Goal: Navigation & Orientation: Find specific page/section

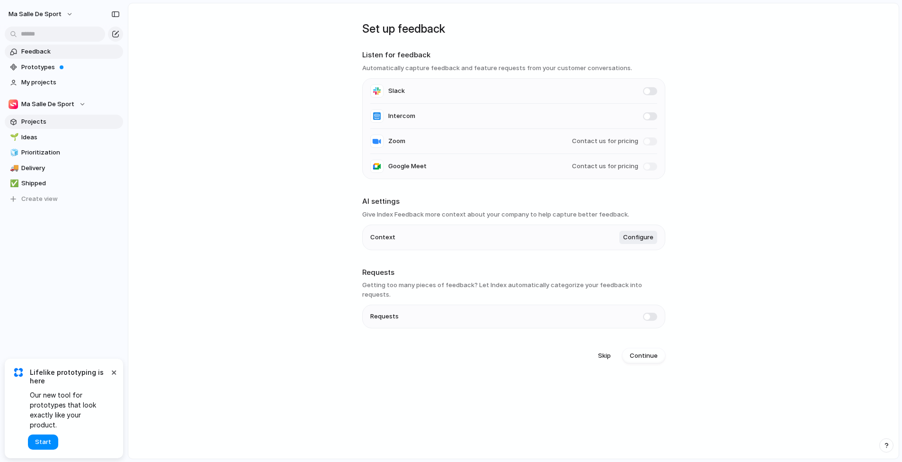
click at [62, 120] on span "Projects" at bounding box center [70, 121] width 98 height 9
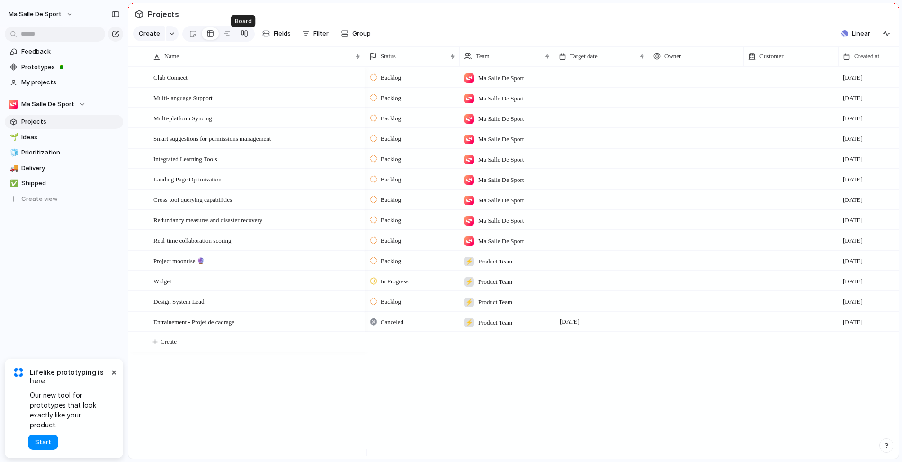
click at [242, 38] on div at bounding box center [245, 33] width 8 height 15
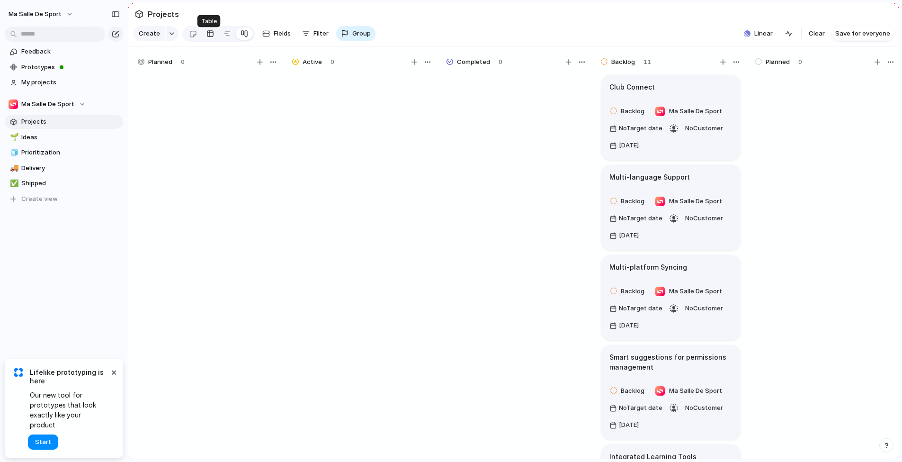
click at [212, 38] on div at bounding box center [210, 33] width 8 height 15
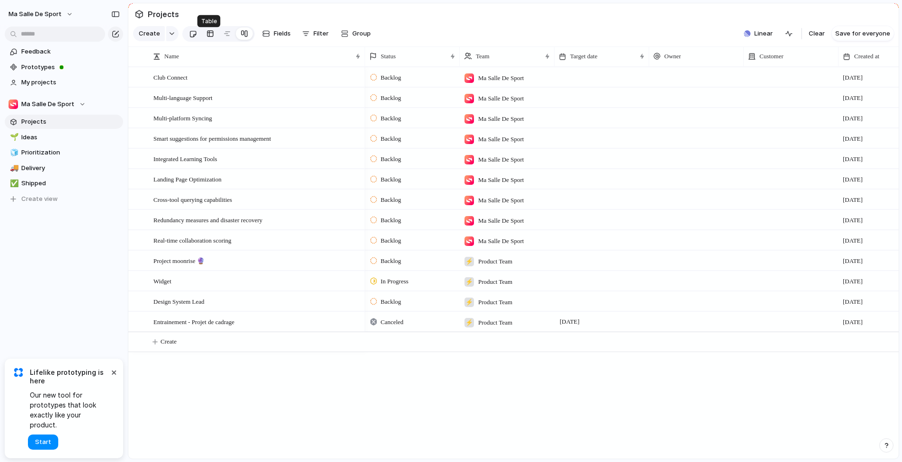
click at [190, 38] on div at bounding box center [193, 34] width 8 height 16
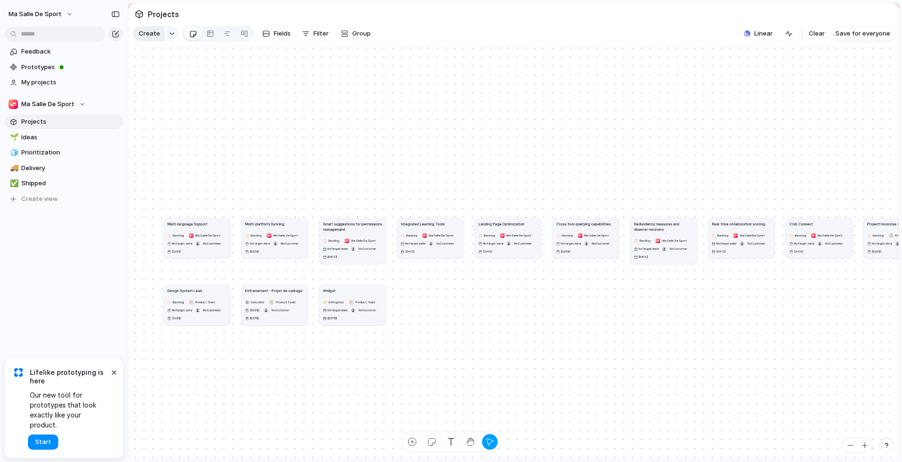
click at [157, 35] on span "Create" at bounding box center [149, 33] width 21 height 9
click at [175, 36] on button "button" at bounding box center [172, 33] width 12 height 15
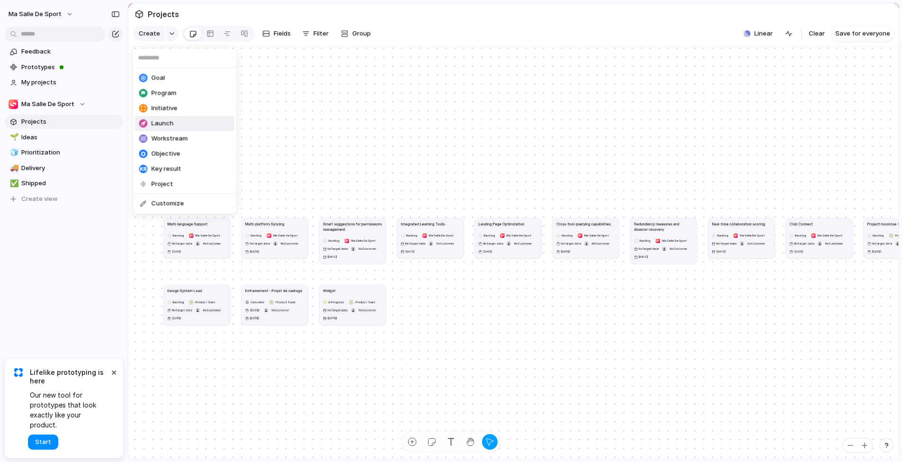
click at [170, 124] on span "Launch" at bounding box center [163, 123] width 22 height 9
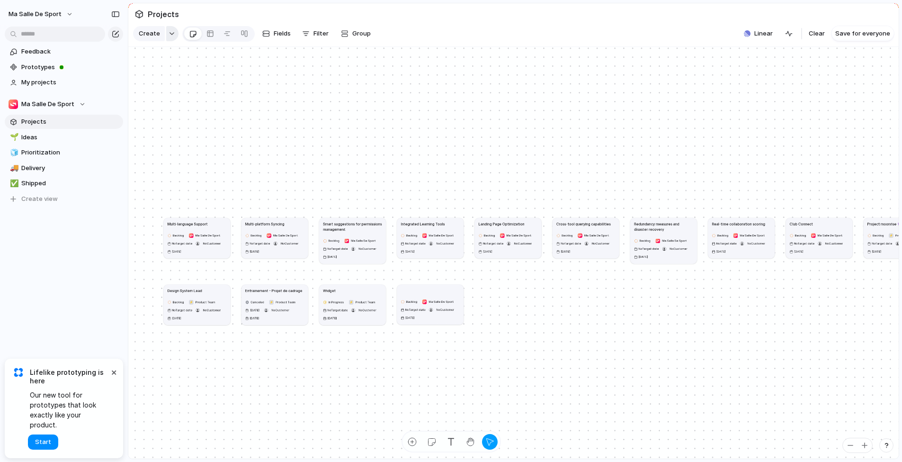
click at [169, 41] on button "button" at bounding box center [172, 33] width 12 height 15
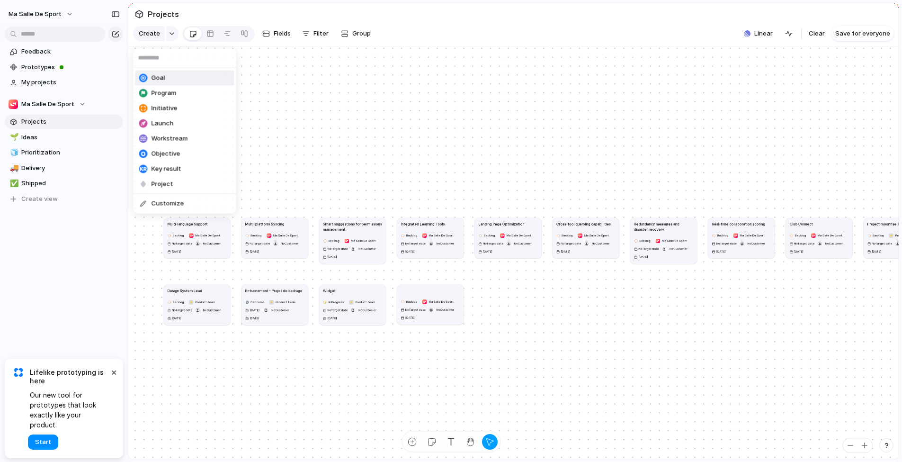
click at [165, 79] on li "Goal" at bounding box center [184, 78] width 99 height 15
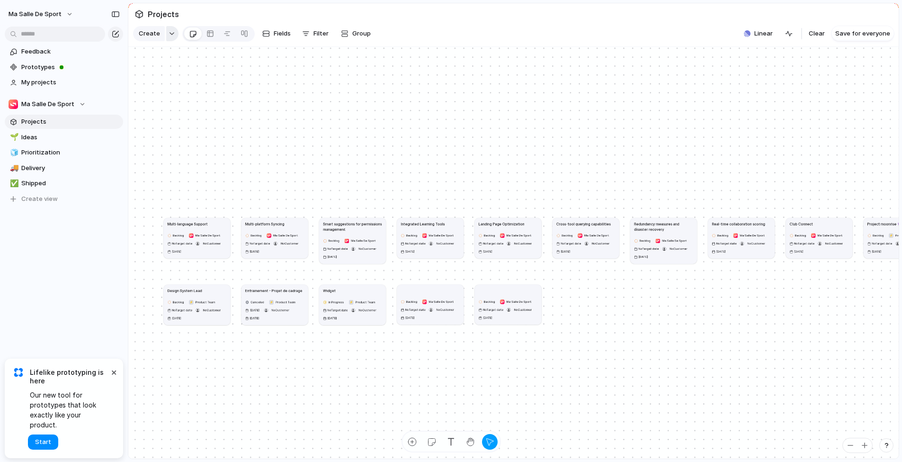
click at [166, 41] on button "button" at bounding box center [172, 33] width 12 height 15
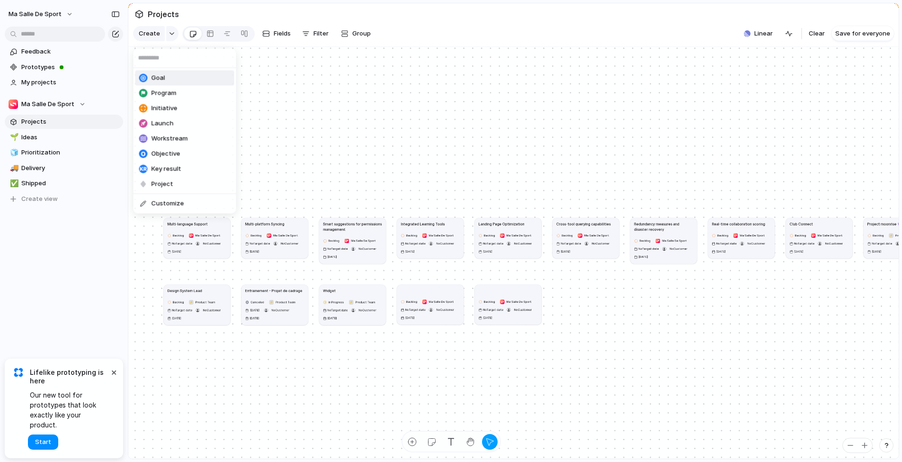
click at [335, 70] on div "Goal Program Initiative Launch Workstream Objective Key result Project Customize" at bounding box center [451, 231] width 902 height 462
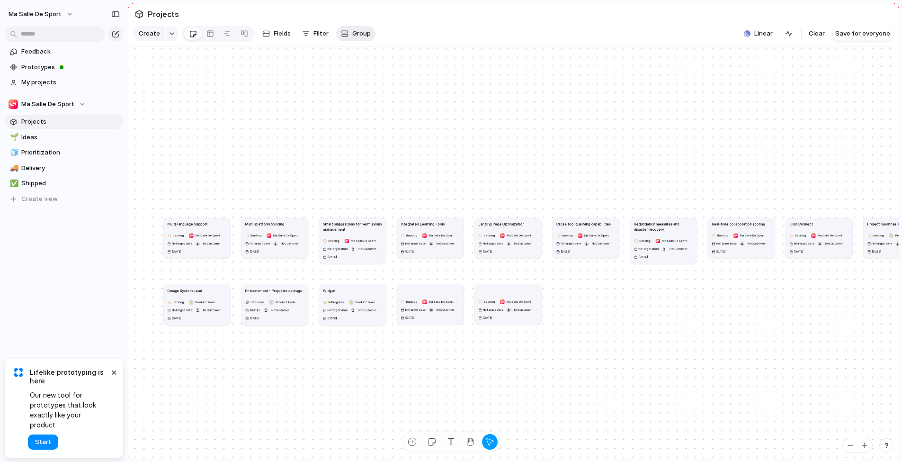
click at [348, 41] on button "Group" at bounding box center [355, 33] width 39 height 15
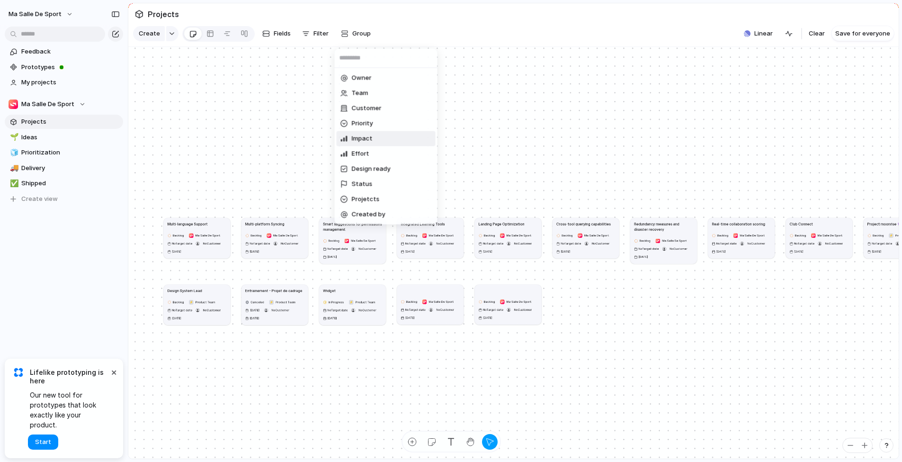
click at [360, 137] on span "Impact" at bounding box center [362, 138] width 21 height 9
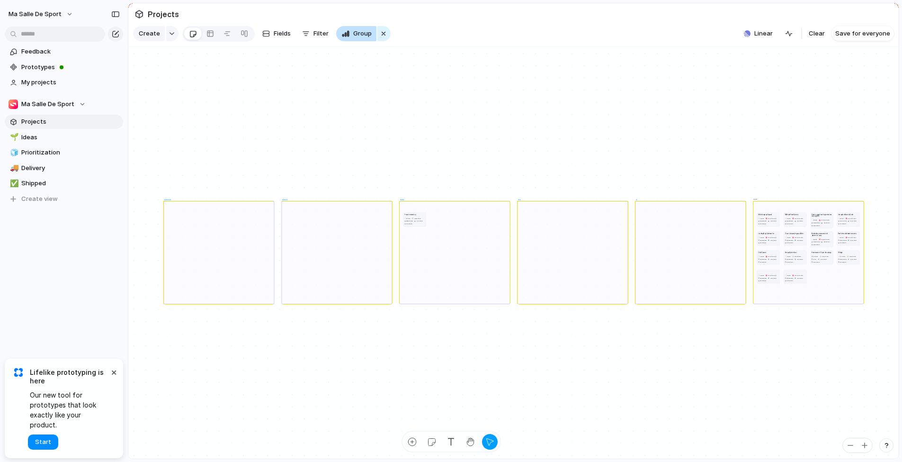
click at [361, 38] on span "Group" at bounding box center [362, 33] width 18 height 9
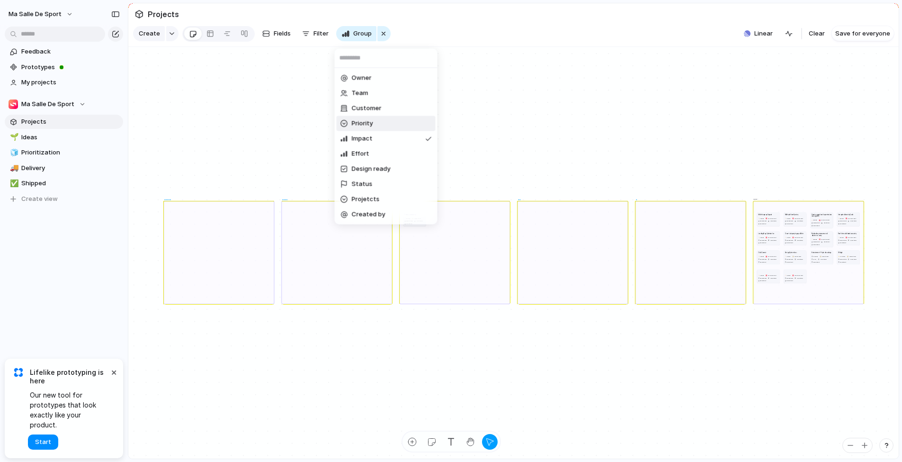
click at [364, 124] on span "Priority" at bounding box center [362, 123] width 21 height 9
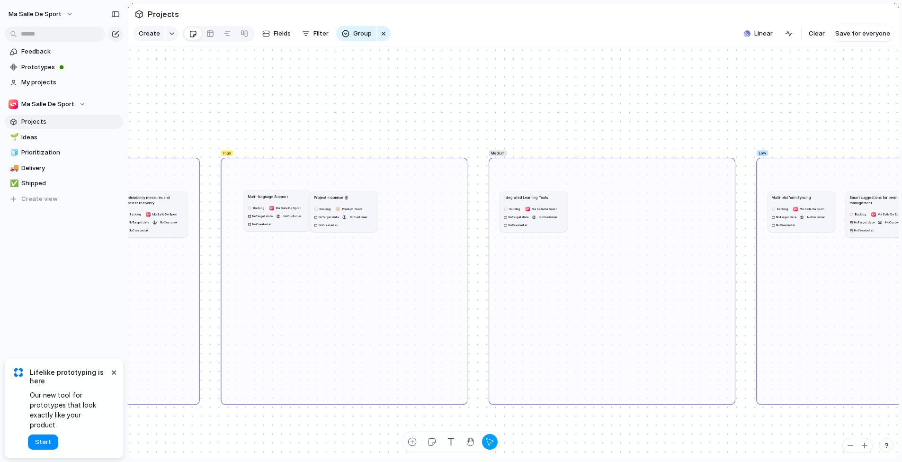
drag, startPoint x: 270, startPoint y: 232, endPoint x: 282, endPoint y: 231, distance: 11.9
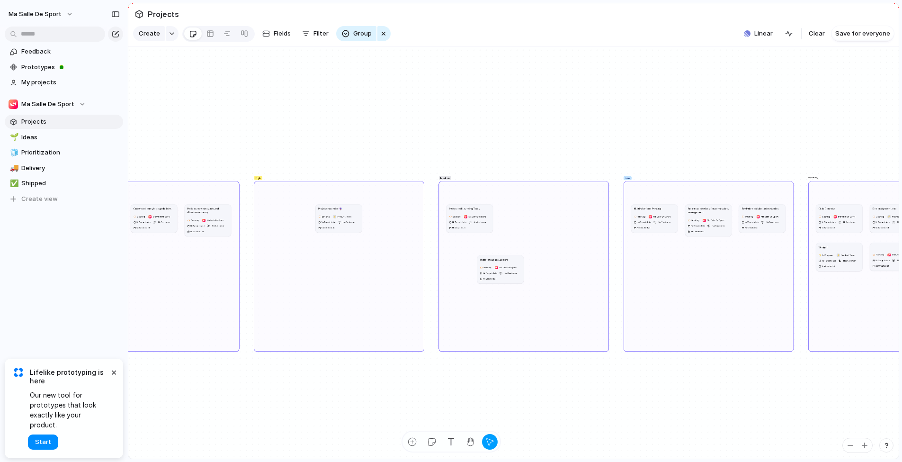
drag, startPoint x: 297, startPoint y: 225, endPoint x: 503, endPoint y: 277, distance: 212.8
drag, startPoint x: 659, startPoint y: 223, endPoint x: 544, endPoint y: 251, distance: 117.9
drag, startPoint x: 541, startPoint y: 250, endPoint x: 663, endPoint y: 217, distance: 126.7
drag, startPoint x: 510, startPoint y: 293, endPoint x: 599, endPoint y: 299, distance: 89.7
drag, startPoint x: 290, startPoint y: 140, endPoint x: 392, endPoint y: 131, distance: 102.2
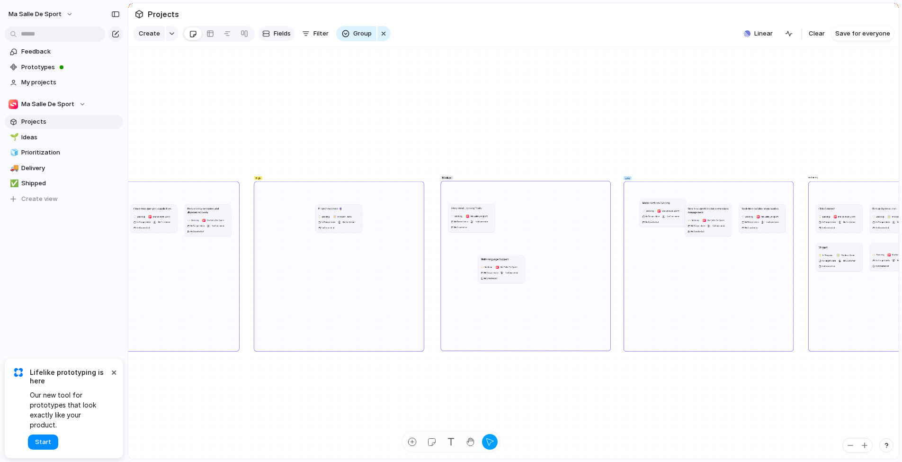
click at [269, 35] on button "Fields" at bounding box center [277, 33] width 36 height 15
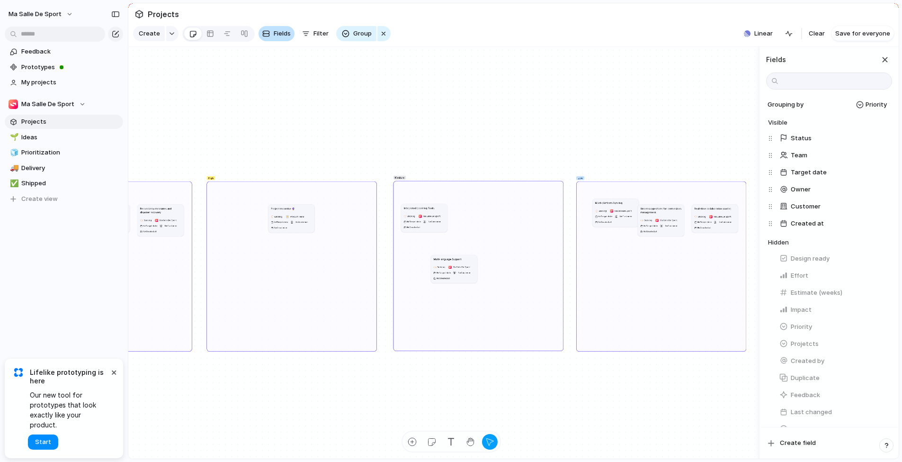
click at [269, 35] on button "Fields" at bounding box center [277, 33] width 36 height 15
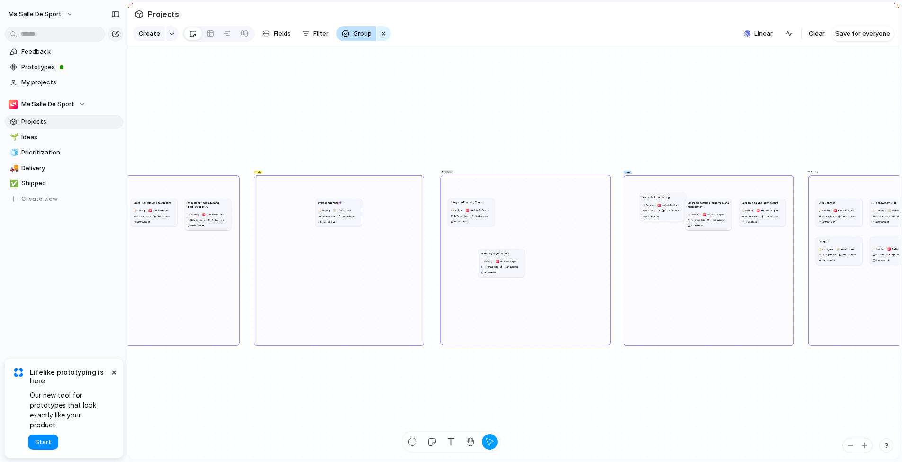
click at [350, 36] on button "Group" at bounding box center [356, 33] width 40 height 15
click at [275, 127] on div "Owner Team Customer Priority Impact Effort Design ready Status Projetcts Create…" at bounding box center [451, 231] width 902 height 462
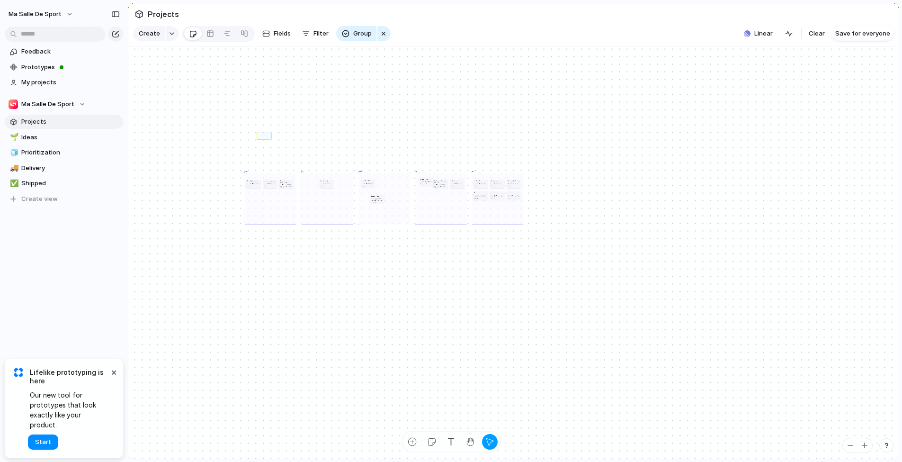
drag, startPoint x: 258, startPoint y: 136, endPoint x: 271, endPoint y: 143, distance: 15.5
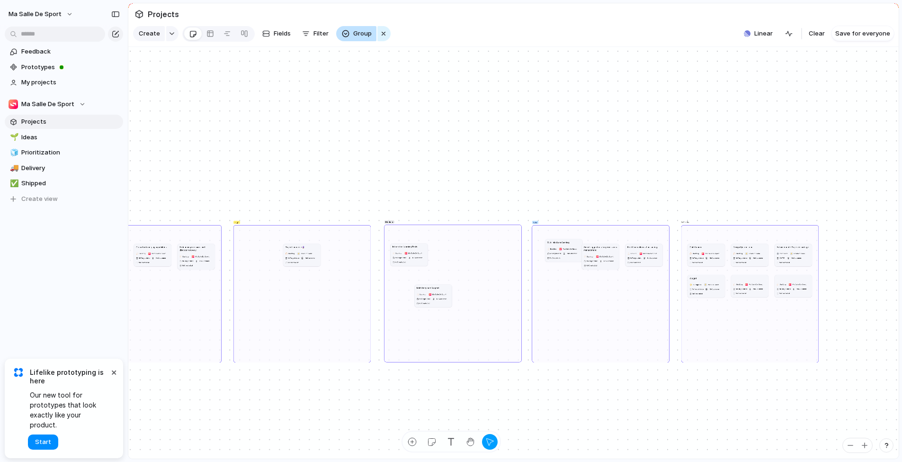
click at [357, 38] on span "Group" at bounding box center [362, 33] width 18 height 9
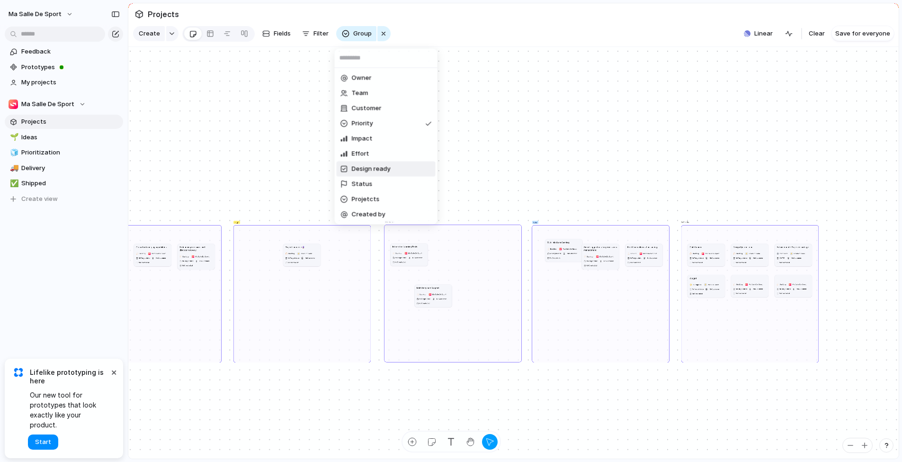
click at [373, 168] on span "Design ready" at bounding box center [371, 168] width 39 height 9
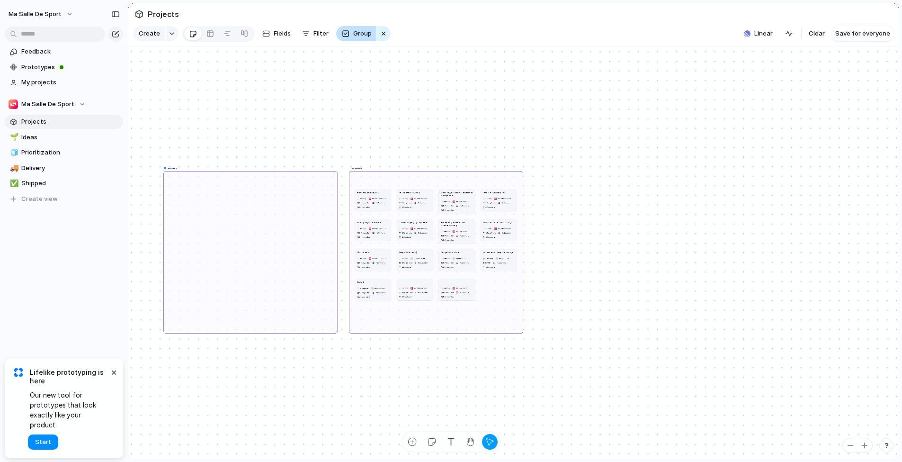
click at [350, 40] on button "Group" at bounding box center [356, 33] width 40 height 15
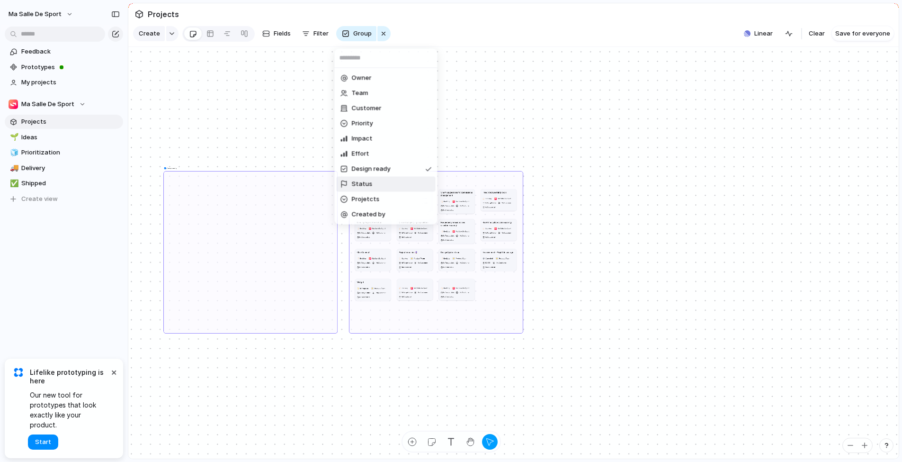
click at [372, 182] on li "Status" at bounding box center [386, 184] width 99 height 15
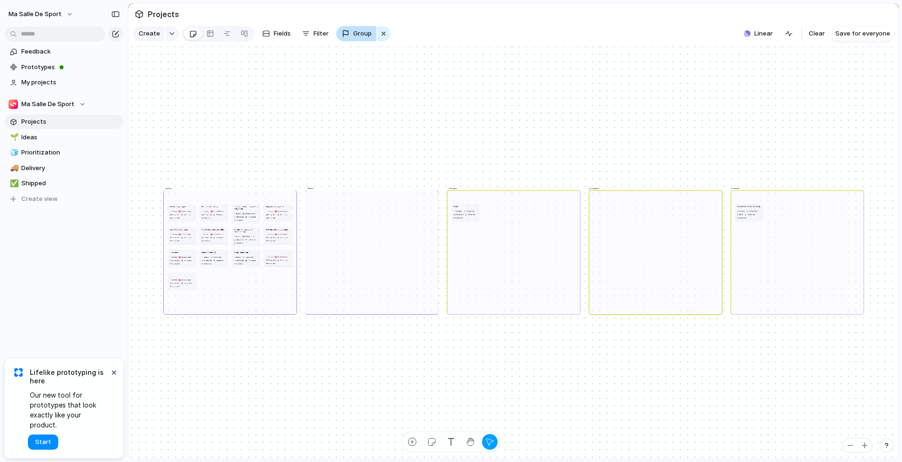
click at [357, 38] on span "Group" at bounding box center [362, 33] width 18 height 9
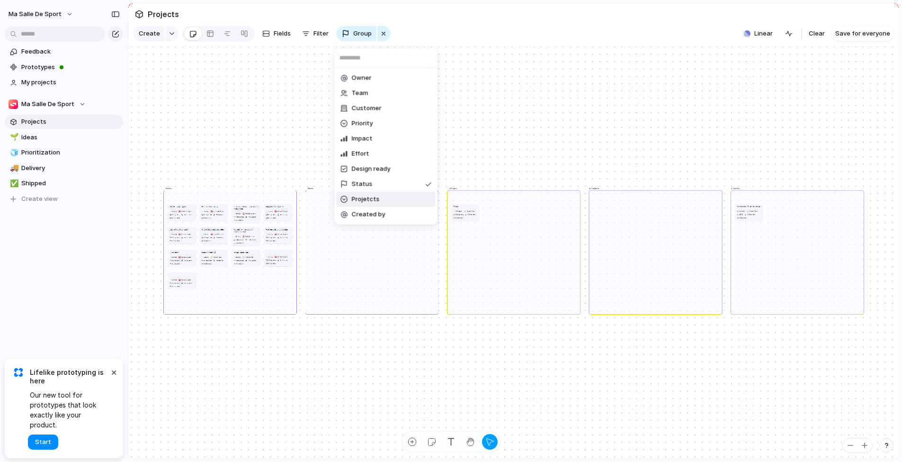
click at [373, 198] on span "Projetcts" at bounding box center [366, 199] width 28 height 9
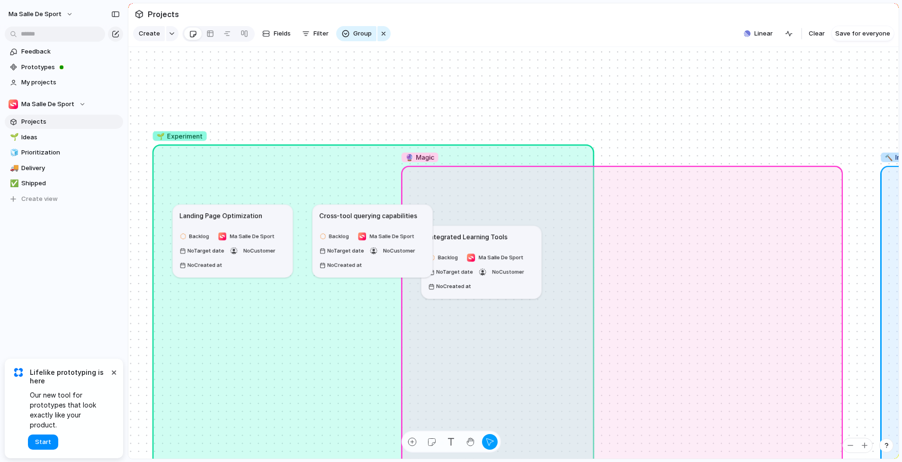
drag, startPoint x: 227, startPoint y: 198, endPoint x: 444, endPoint y: 181, distance: 217.1
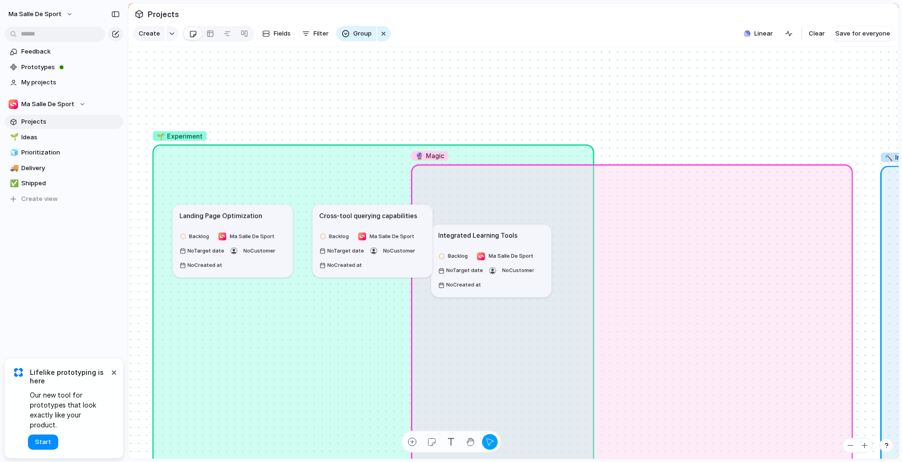
drag, startPoint x: 444, startPoint y: 181, endPoint x: 454, endPoint y: 179, distance: 10.0
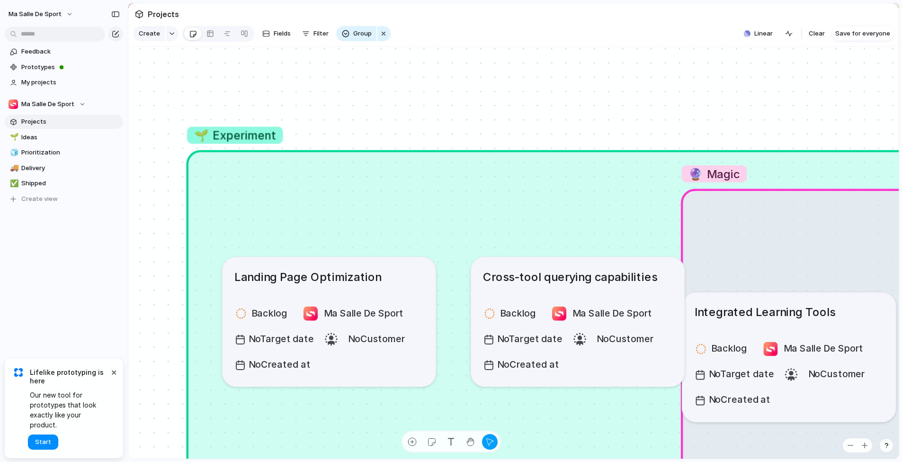
drag, startPoint x: 320, startPoint y: 195, endPoint x: 195, endPoint y: 189, distance: 125.1
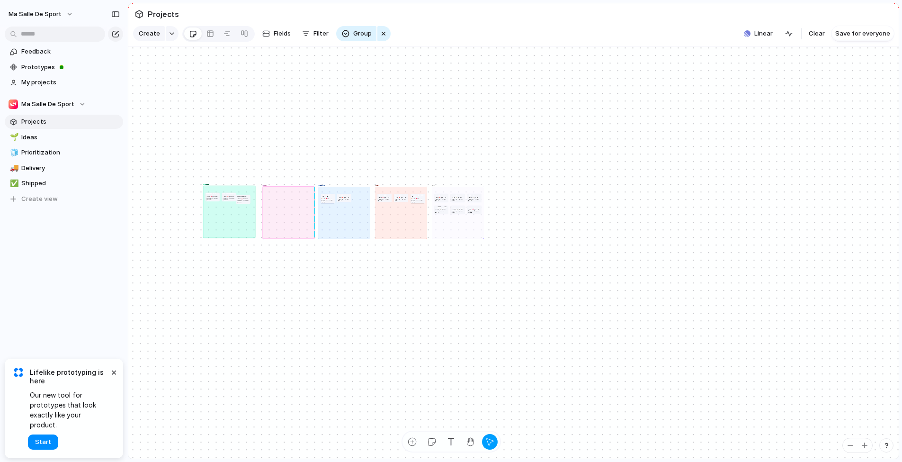
drag, startPoint x: 243, startPoint y: 190, endPoint x: 221, endPoint y: 192, distance: 22.4
click at [221, 192] on div "🌱 Experiment" at bounding box center [229, 211] width 53 height 53
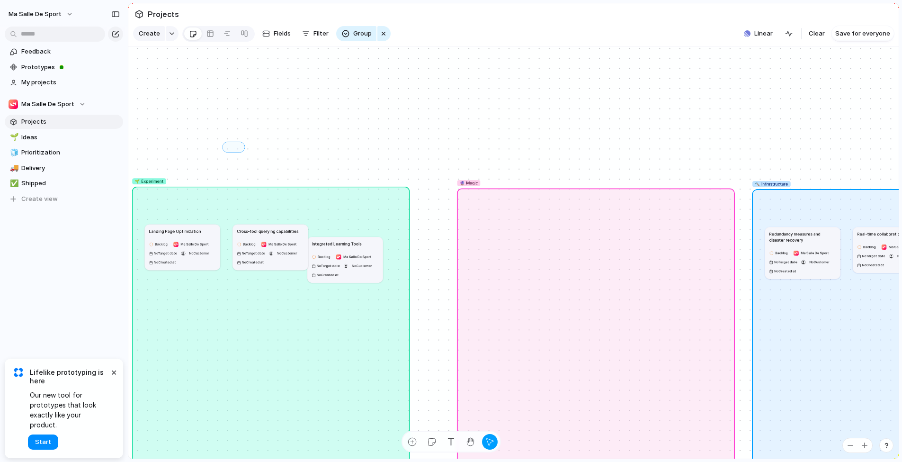
drag, startPoint x: 225, startPoint y: 154, endPoint x: 241, endPoint y: 150, distance: 16.7
drag, startPoint x: 258, startPoint y: 154, endPoint x: 256, endPoint y: 162, distance: 8.2
drag, startPoint x: 317, startPoint y: 157, endPoint x: 295, endPoint y: 135, distance: 31.2
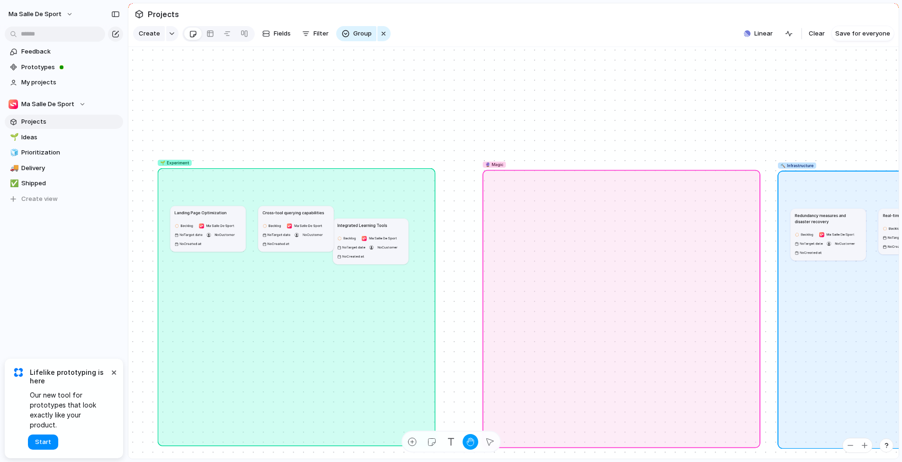
drag, startPoint x: 276, startPoint y: 154, endPoint x: 335, endPoint y: 116, distance: 70.8
click at [335, 116] on div "🌱 Experiment 🔮 Magic 🔨 Infrastructure 🚀 Scale No Projetcts Multi-language Suppo…" at bounding box center [513, 253] width 770 height 412
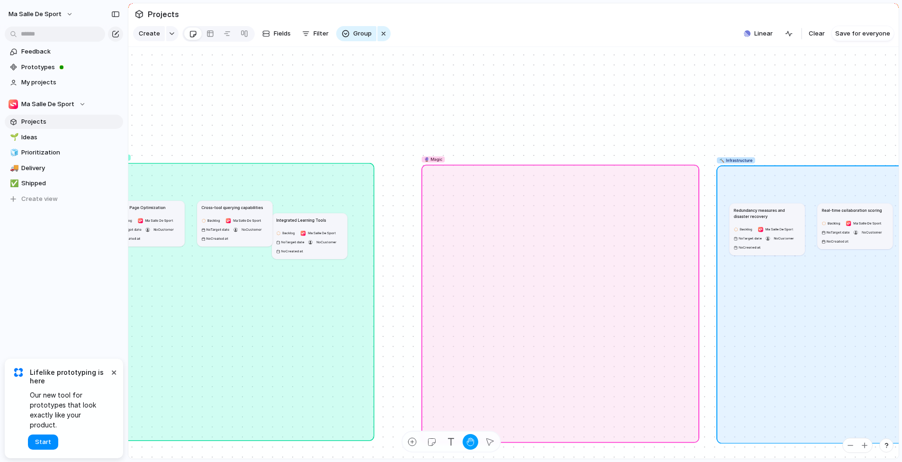
drag, startPoint x: 453, startPoint y: 126, endPoint x: 276, endPoint y: 112, distance: 178.1
click at [257, 107] on div "🌱 Experiment 🔮 Magic 🔨 Infrastructure 🚀 Scale No Projetcts Multi-language Suppo…" at bounding box center [513, 253] width 770 height 412
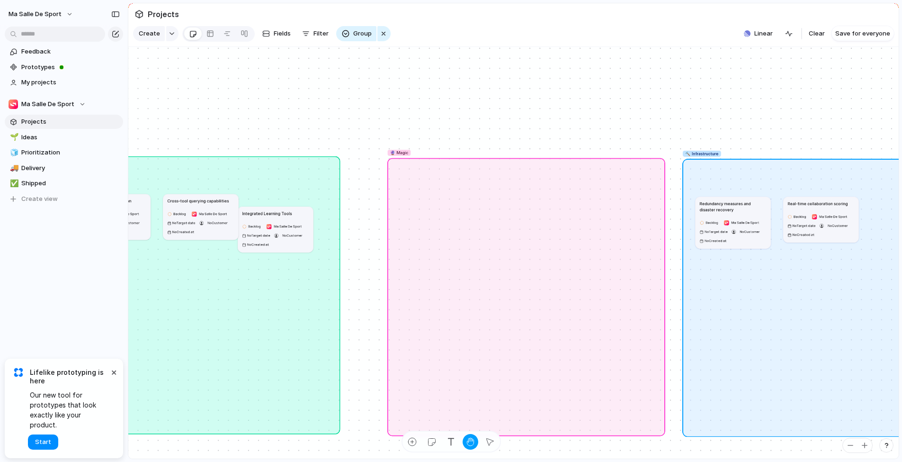
drag, startPoint x: 518, startPoint y: 139, endPoint x: 276, endPoint y: 95, distance: 246.5
click at [266, 91] on div "🌱 Experiment 🔮 Magic 🔨 Infrastructure 🚀 Scale No Projetcts Multi-language Suppo…" at bounding box center [513, 253] width 770 height 412
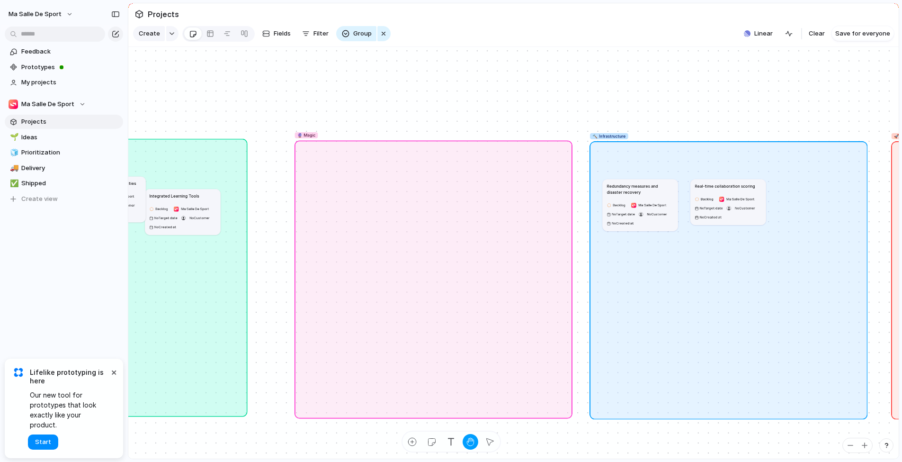
drag, startPoint x: 570, startPoint y: 116, endPoint x: 265, endPoint y: 104, distance: 304.7
click at [265, 104] on div "🌱 Experiment 🔮 Magic 🔨 Infrastructure 🚀 Scale No Projetcts Multi-language Suppo…" at bounding box center [513, 253] width 770 height 412
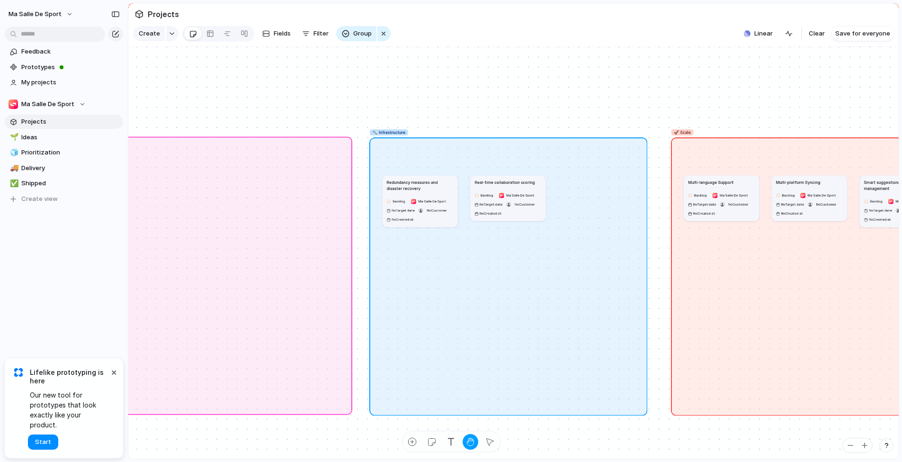
drag, startPoint x: 574, startPoint y: 105, endPoint x: 294, endPoint y: 108, distance: 279.9
click at [294, 108] on div "🌱 Experiment 🔮 Magic 🔨 Infrastructure 🚀 Scale No Projetcts Multi-language Suppo…" at bounding box center [513, 253] width 770 height 412
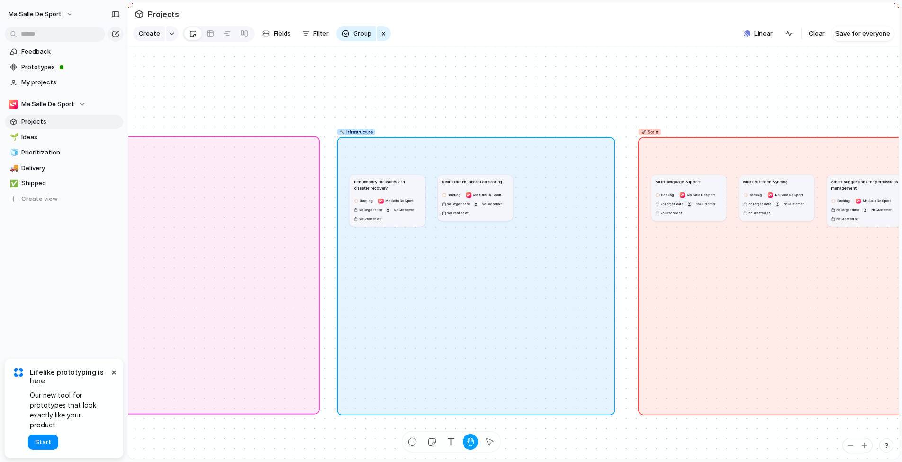
drag, startPoint x: 629, startPoint y: 106, endPoint x: 295, endPoint y: 106, distance: 333.8
click at [295, 106] on div "🌱 Experiment 🔮 Magic 🔨 Infrastructure 🚀 Scale No Projetcts Multi-language Suppo…" at bounding box center [513, 253] width 770 height 412
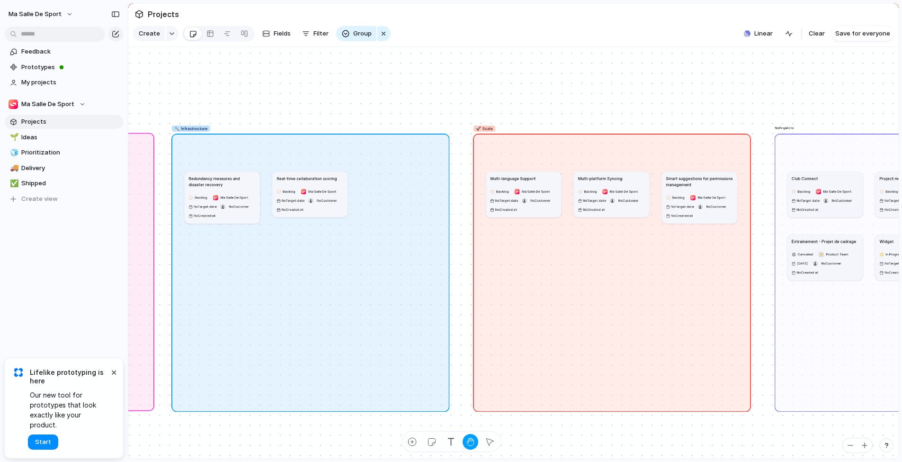
drag, startPoint x: 635, startPoint y: 110, endPoint x: 432, endPoint y: 108, distance: 202.2
click at [432, 108] on div "🌱 Experiment 🔮 Magic 🔨 Infrastructure 🚀 Scale No Projetcts Multi-language Suppo…" at bounding box center [513, 253] width 770 height 412
click at [119, 32] on button "button" at bounding box center [115, 34] width 15 height 15
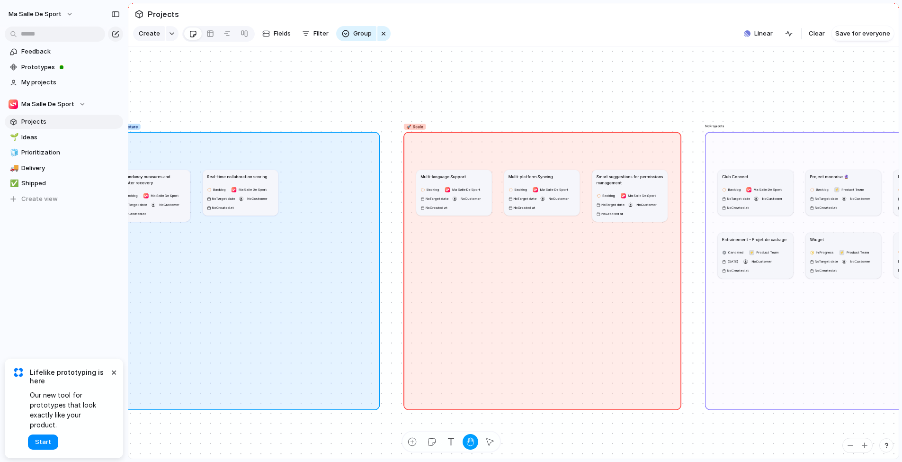
drag, startPoint x: 447, startPoint y: 115, endPoint x: 228, endPoint y: 107, distance: 218.4
click at [213, 108] on div "🌱 Experiment 🔮 Magic 🔨 Infrastructure 🚀 Scale No Projetcts Multi-language Suppo…" at bounding box center [513, 253] width 770 height 412
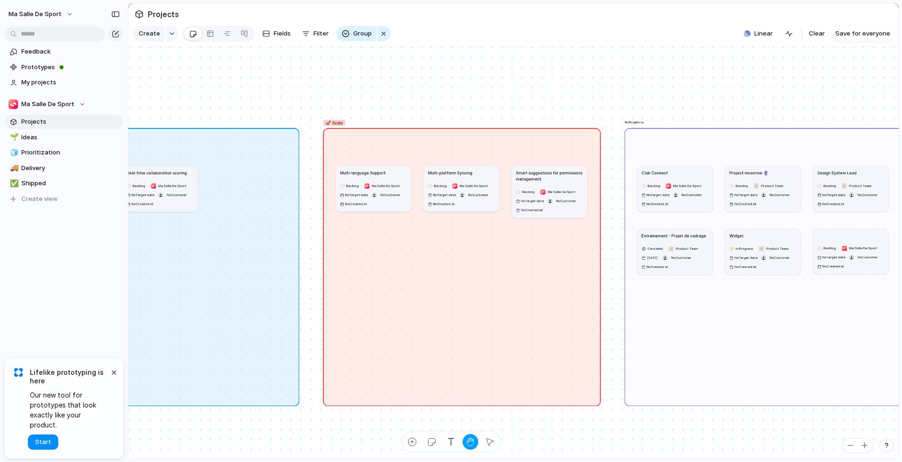
drag, startPoint x: 502, startPoint y: 102, endPoint x: 431, endPoint y: 100, distance: 70.6
click at [322, 100] on div "🌱 Experiment 🔮 Magic 🔨 Infrastructure 🚀 Scale No Projetcts Multi-language Suppo…" at bounding box center [513, 253] width 770 height 412
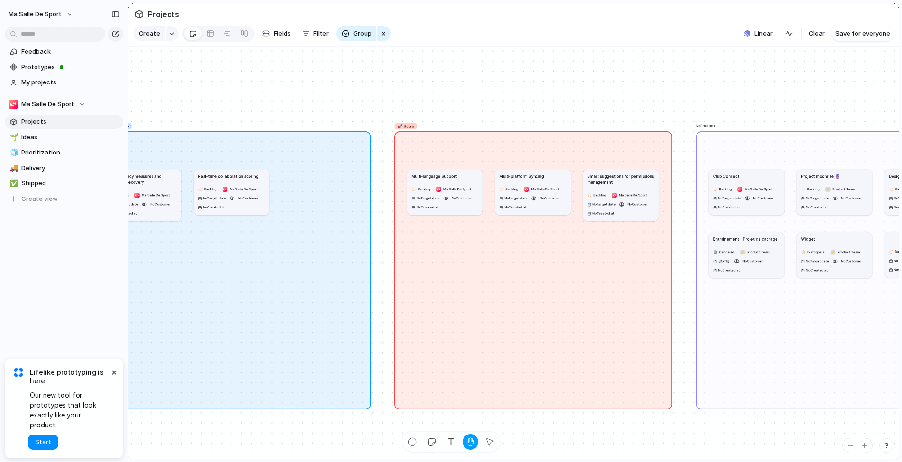
drag, startPoint x: 297, startPoint y: 101, endPoint x: 575, endPoint y: 110, distance: 278.6
click at [584, 112] on div "🌱 Experiment 🔮 Magic 🔨 Infrastructure 🚀 Scale No Projetcts Multi-language Suppo…" at bounding box center [513, 253] width 770 height 412
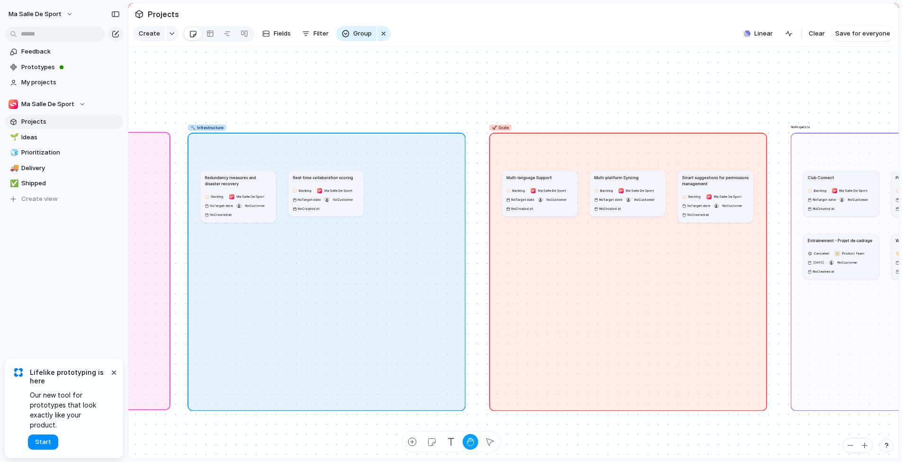
drag, startPoint x: 248, startPoint y: 104, endPoint x: 512, endPoint y: 105, distance: 264.2
click at [518, 106] on div "🌱 Experiment 🔮 Magic 🔨 Infrastructure 🚀 Scale No Projetcts Multi-language Suppo…" at bounding box center [513, 253] width 770 height 412
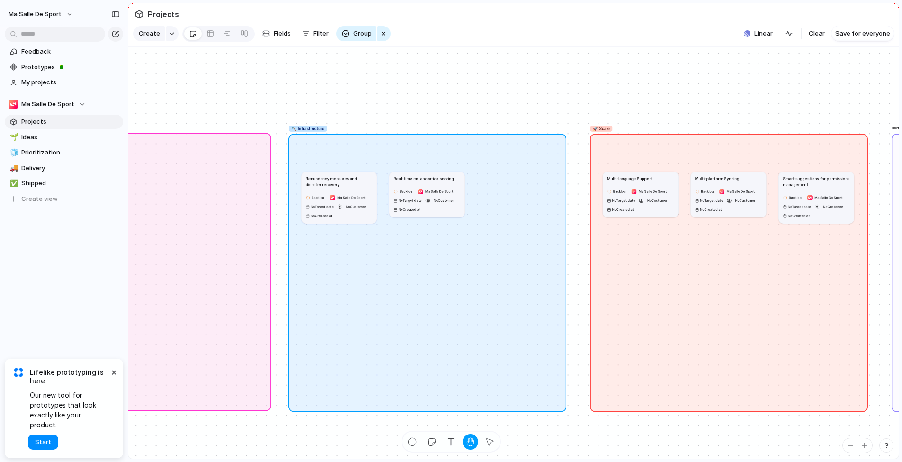
drag, startPoint x: 200, startPoint y: 105, endPoint x: 516, endPoint y: 104, distance: 315.8
click at [561, 107] on div "🌱 Experiment 🔮 Magic 🔨 Infrastructure 🚀 Scale No Projetcts Multi-language Suppo…" at bounding box center [513, 253] width 770 height 412
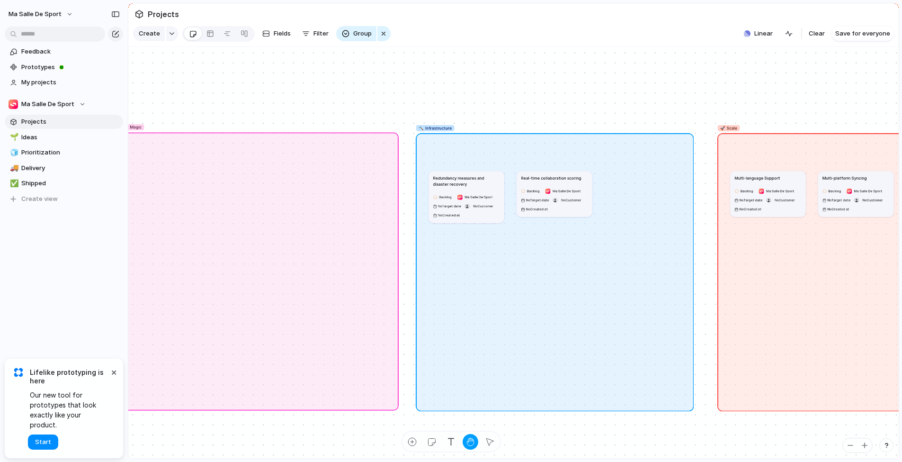
drag, startPoint x: 239, startPoint y: 103, endPoint x: 561, endPoint y: 97, distance: 322.0
click at [616, 101] on div "🌱 Experiment 🔮 Magic 🔨 Infrastructure 🚀 Scale No Projetcts Multi-language Suppo…" at bounding box center [513, 253] width 770 height 412
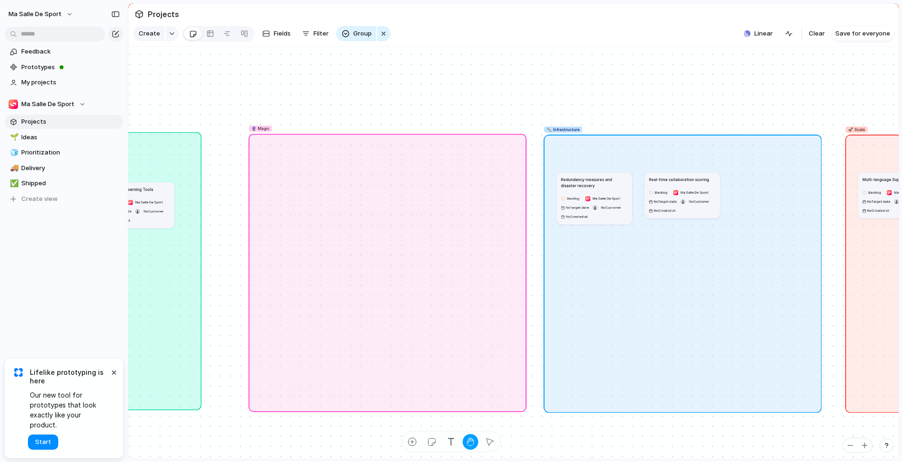
drag, startPoint x: 366, startPoint y: 90, endPoint x: 530, endPoint y: 90, distance: 164.8
click at [531, 90] on div "🌱 Experiment 🔮 Magic 🔨 Infrastructure 🚀 Scale No Projetcts Multi-language Suppo…" at bounding box center [513, 253] width 770 height 412
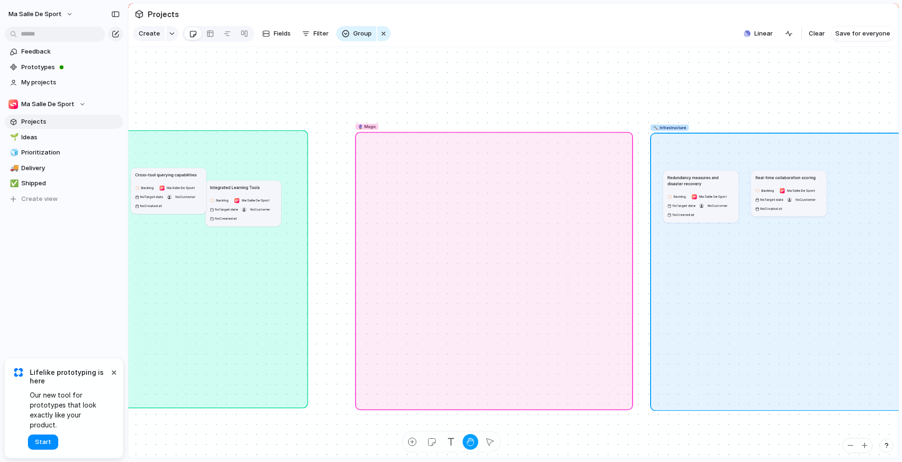
drag, startPoint x: 306, startPoint y: 96, endPoint x: 516, endPoint y: 89, distance: 209.4
click at [516, 89] on div "🌱 Experiment 🔮 Magic 🔨 Infrastructure 🚀 Scale No Projetcts Multi-language Suppo…" at bounding box center [513, 253] width 770 height 412
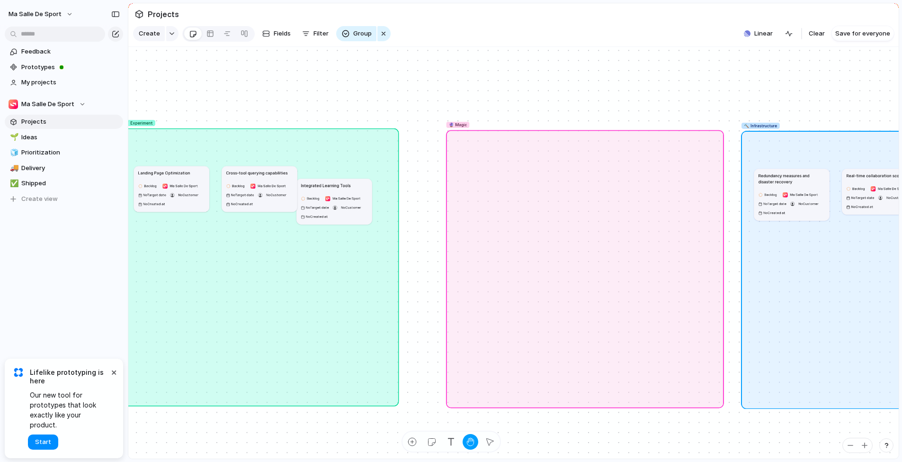
drag, startPoint x: 192, startPoint y: 99, endPoint x: 389, endPoint y: 89, distance: 196.8
click at [466, 94] on div "🌱 Experiment 🔮 Magic 🔨 Infrastructure 🚀 Scale No Projetcts Multi-language Suppo…" at bounding box center [513, 253] width 770 height 412
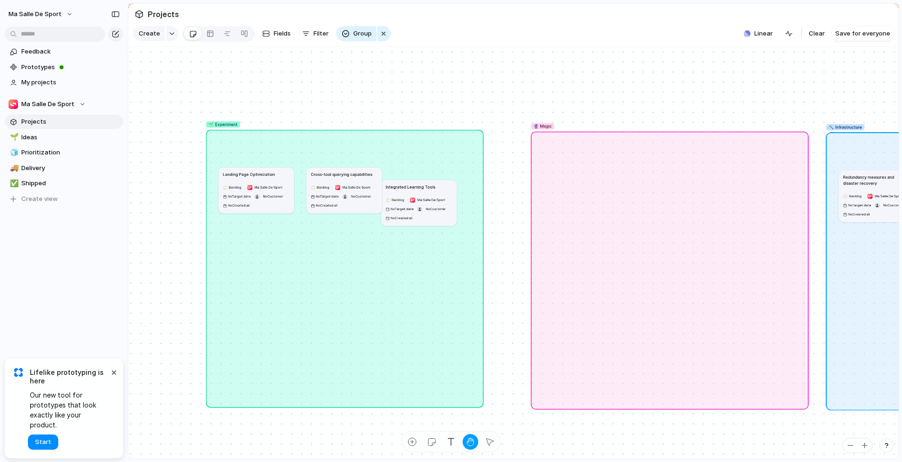
drag, startPoint x: 220, startPoint y: 90, endPoint x: 351, endPoint y: 89, distance: 131.2
click at [522, 97] on div "🌱 Experiment 🔮 Magic 🔨 Infrastructure 🚀 Scale No Projetcts Multi-language Suppo…" at bounding box center [513, 253] width 770 height 412
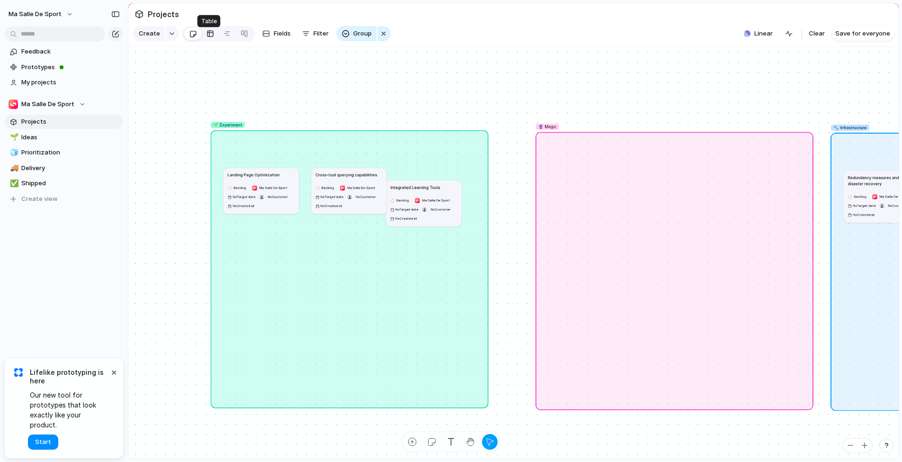
click at [213, 38] on link at bounding box center [210, 33] width 17 height 15
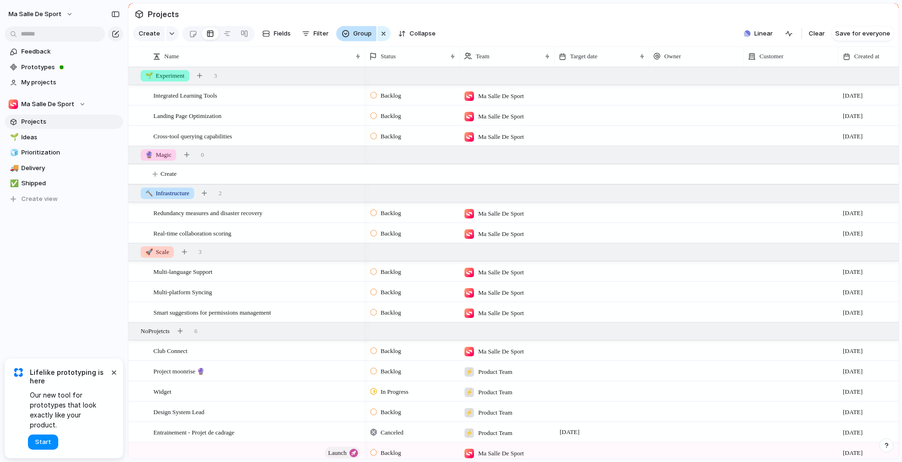
click at [362, 38] on span "Group" at bounding box center [362, 33] width 18 height 9
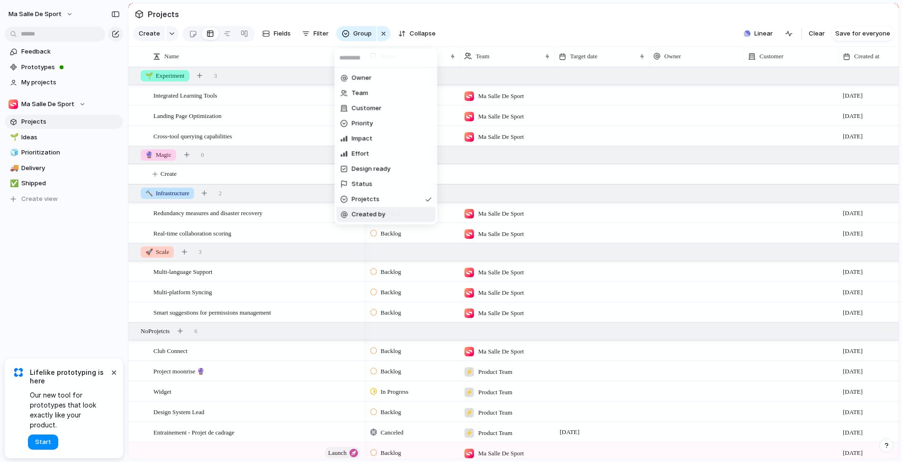
click at [368, 209] on li "Created by" at bounding box center [386, 214] width 99 height 15
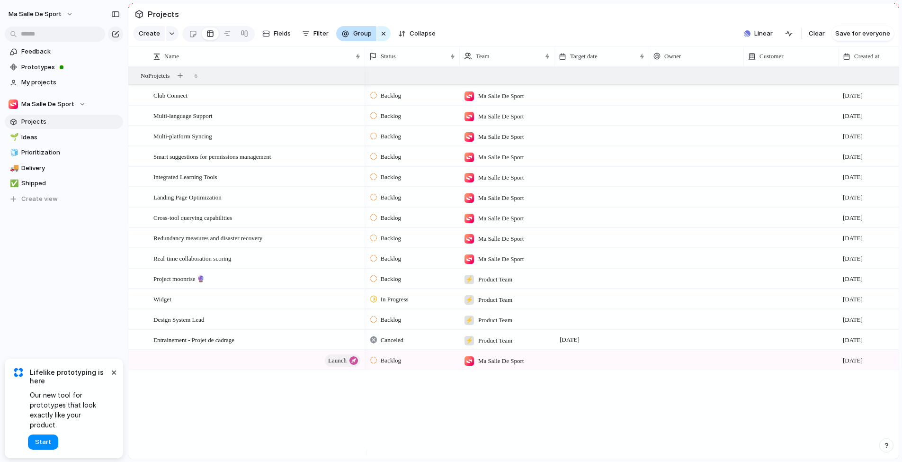
click at [353, 38] on span "Group" at bounding box center [362, 33] width 18 height 9
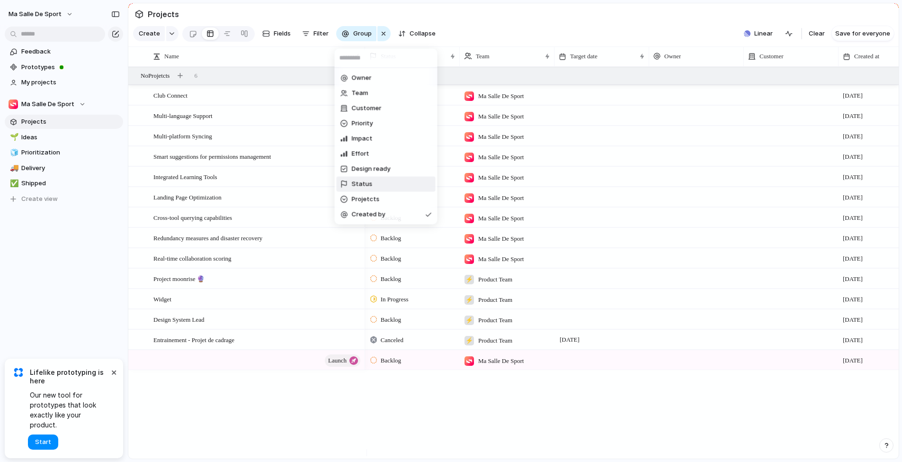
click at [369, 185] on span "Status" at bounding box center [362, 183] width 21 height 9
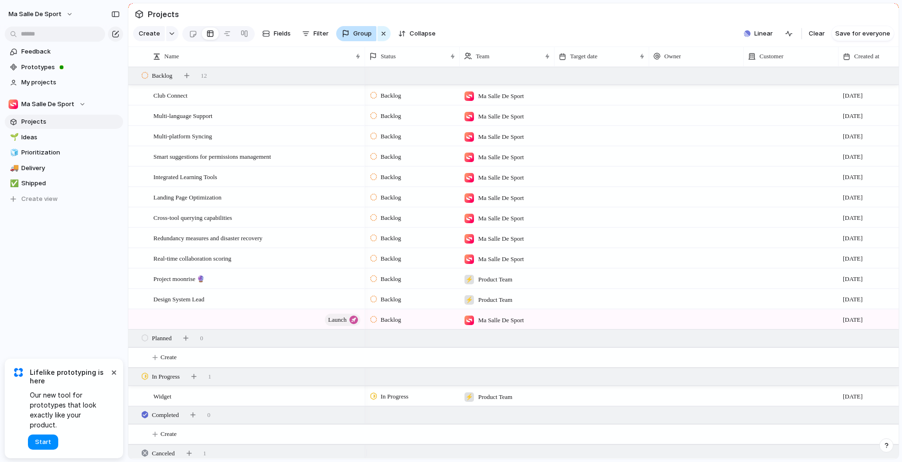
click at [356, 34] on span "Group" at bounding box center [362, 33] width 18 height 9
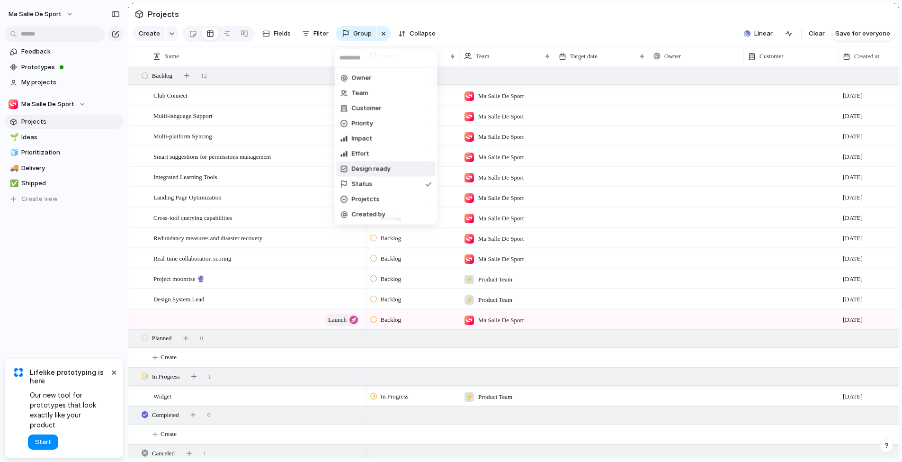
click at [371, 171] on span "Design ready" at bounding box center [371, 168] width 39 height 9
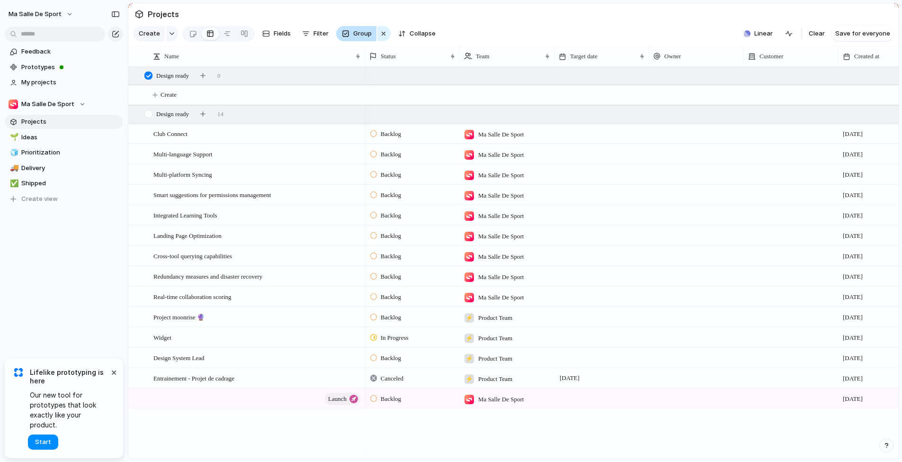
click at [354, 38] on span "Group" at bounding box center [362, 33] width 18 height 9
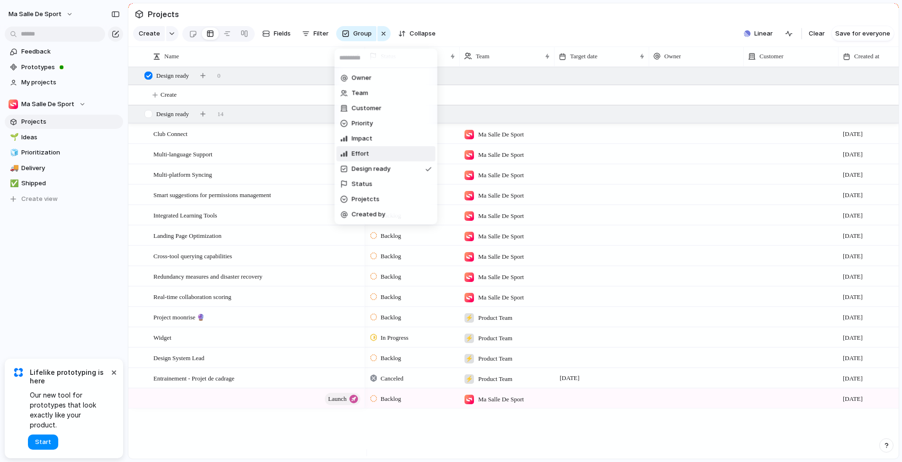
click at [364, 151] on span "Effort" at bounding box center [361, 153] width 18 height 9
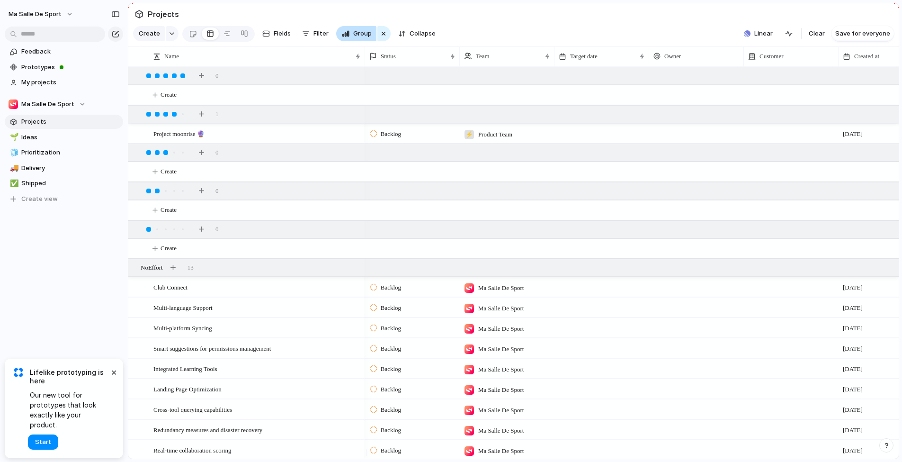
click at [358, 38] on span "Group" at bounding box center [362, 33] width 18 height 9
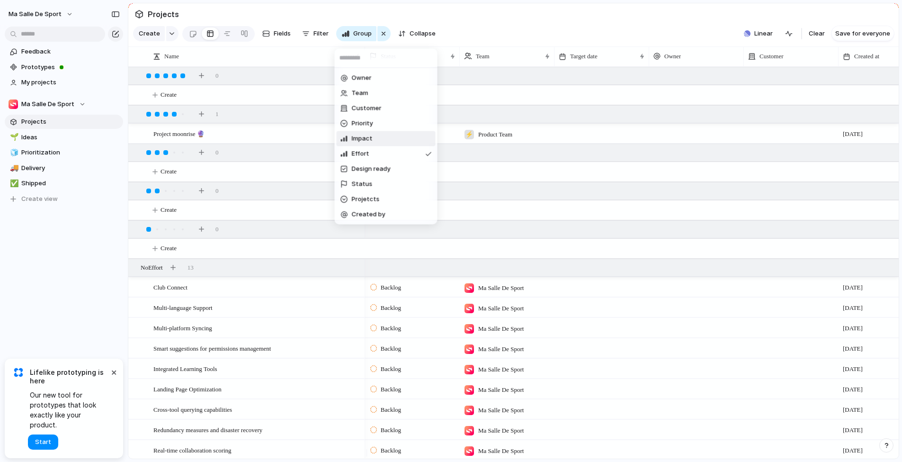
click at [367, 137] on span "Impact" at bounding box center [362, 138] width 21 height 9
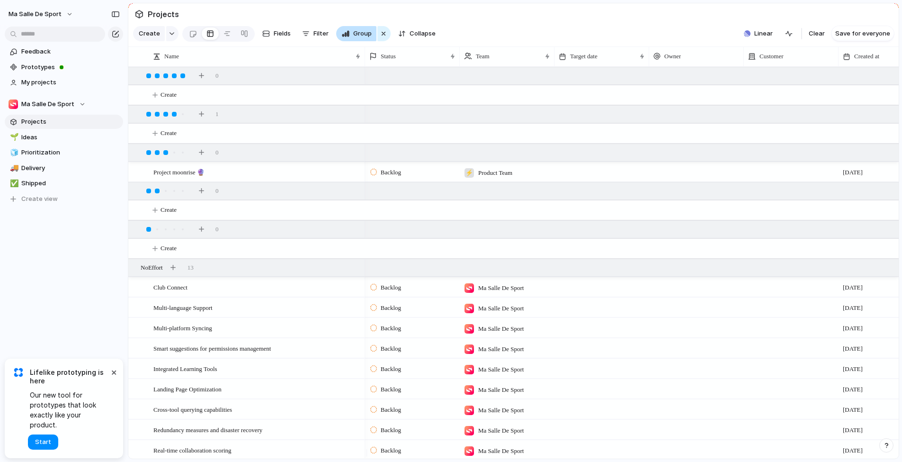
click at [358, 37] on span "Group" at bounding box center [362, 33] width 18 height 9
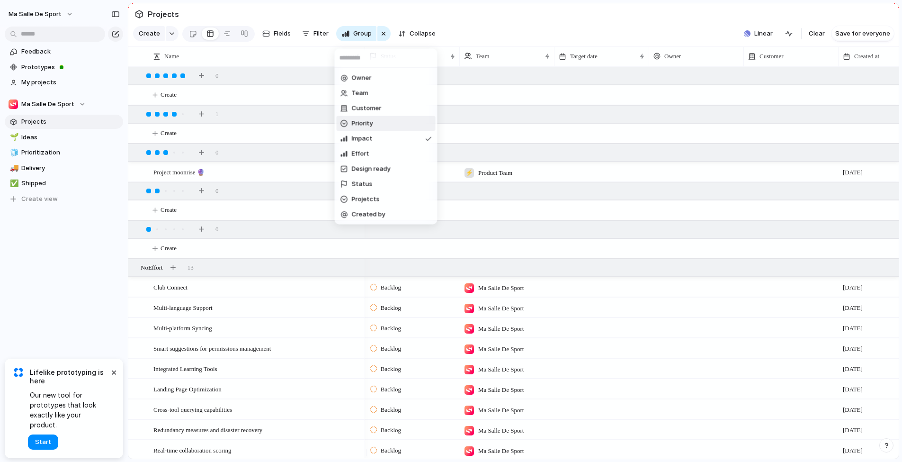
click at [366, 124] on span "Priority" at bounding box center [362, 123] width 21 height 9
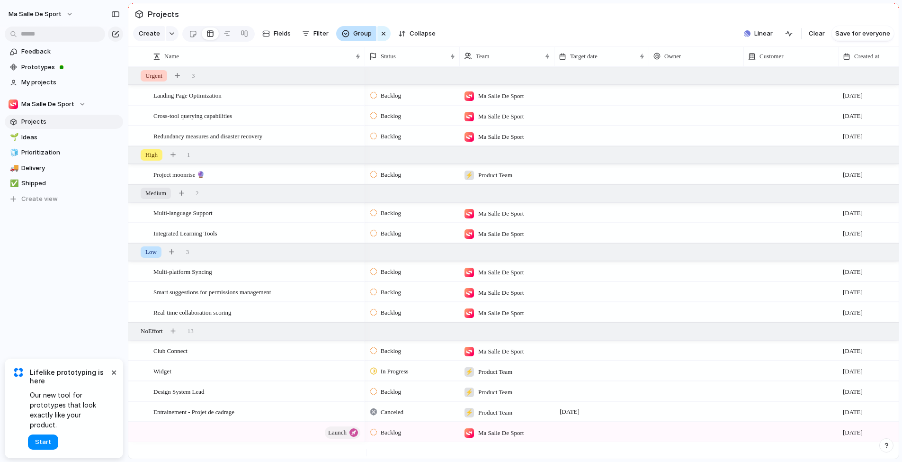
click at [359, 38] on span "Group" at bounding box center [362, 33] width 18 height 9
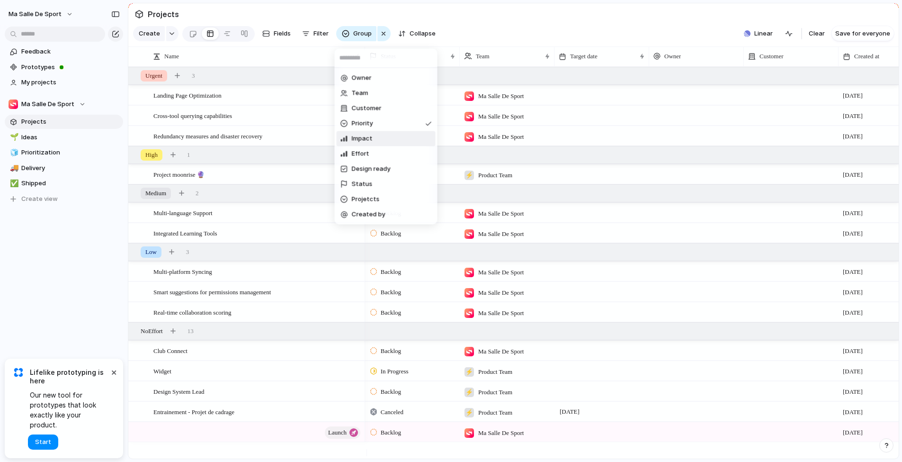
click at [369, 141] on span "Impact" at bounding box center [362, 138] width 21 height 9
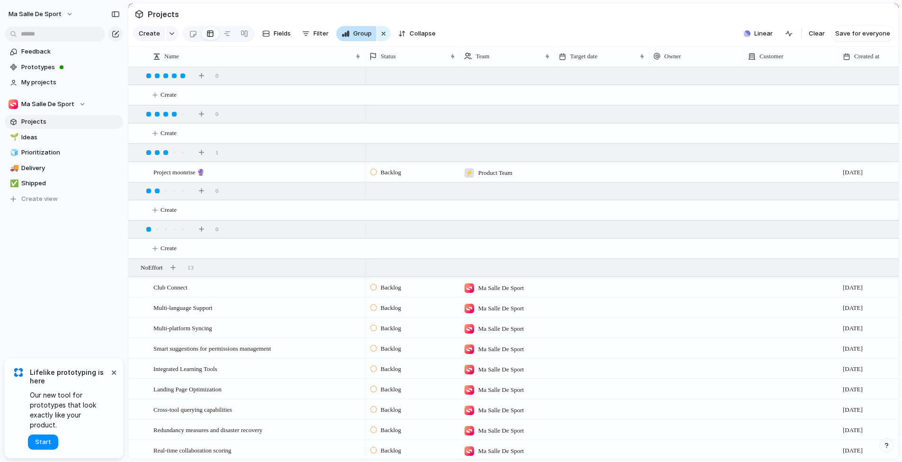
click at [359, 34] on span "Group" at bounding box center [362, 33] width 18 height 9
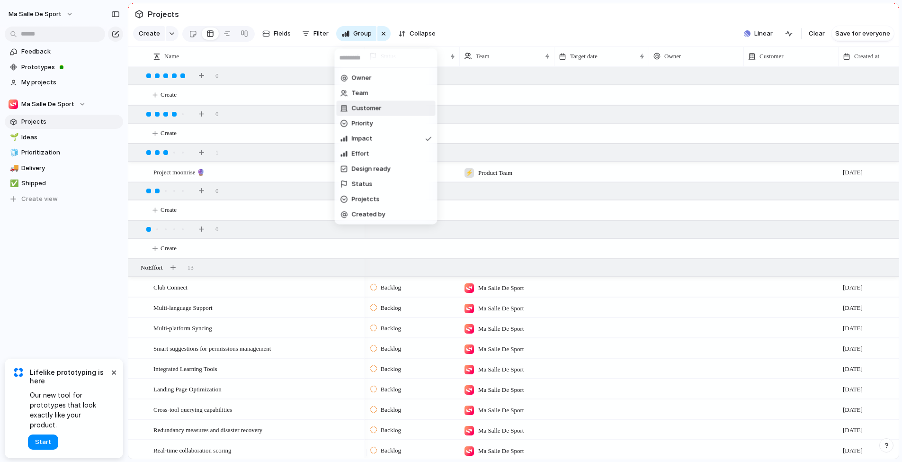
click at [360, 110] on span "Customer" at bounding box center [367, 108] width 30 height 9
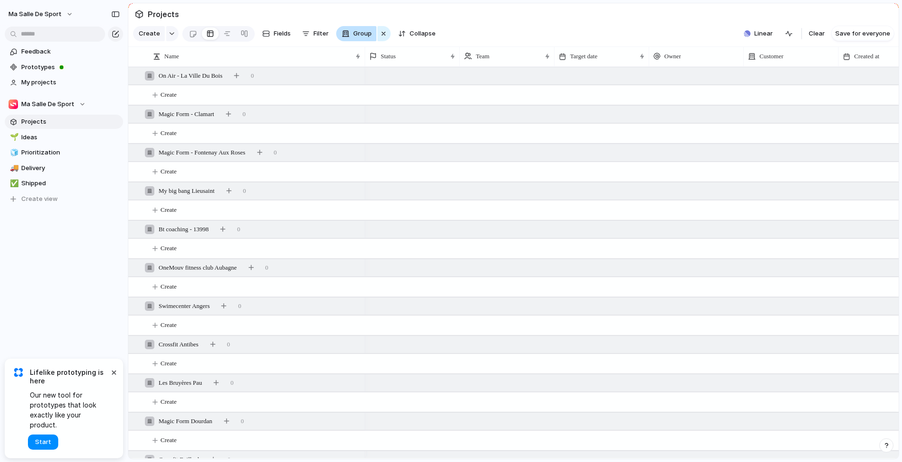
click at [355, 38] on span "Group" at bounding box center [362, 33] width 18 height 9
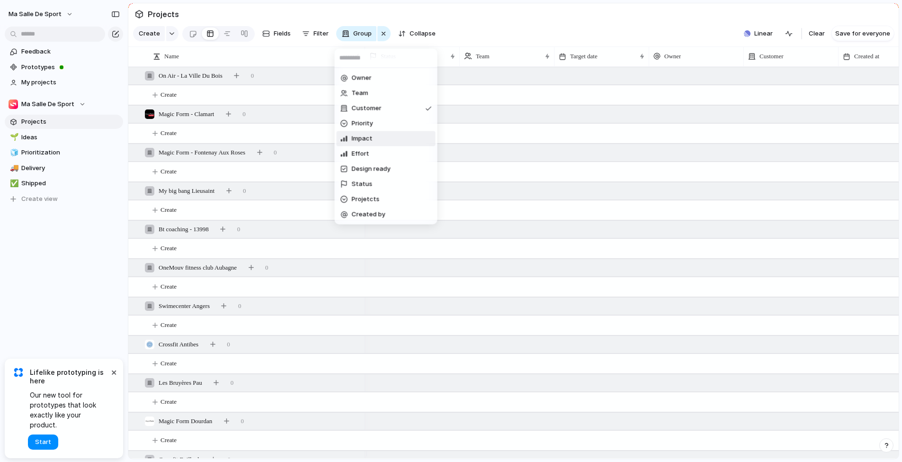
click at [306, 198] on div "Owner Team Customer Priority Impact Effort Design ready Status Projetcts Create…" at bounding box center [451, 231] width 902 height 462
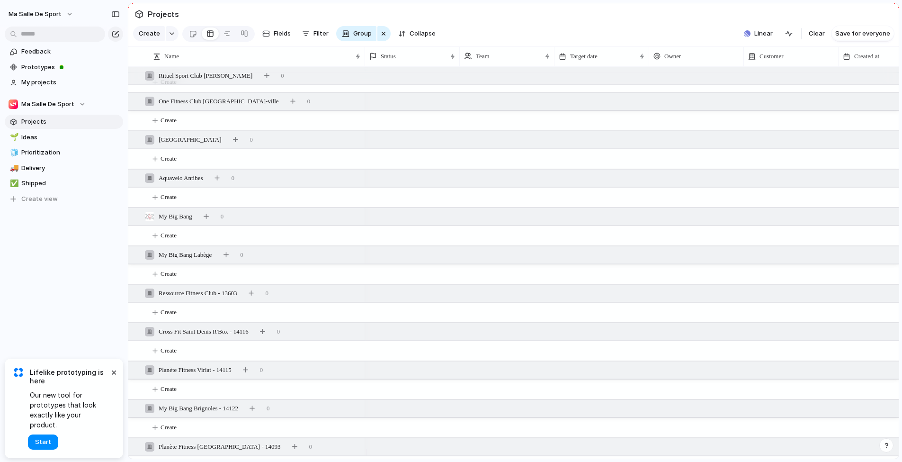
scroll to position [855, 0]
click at [350, 38] on button "Group" at bounding box center [356, 33] width 40 height 15
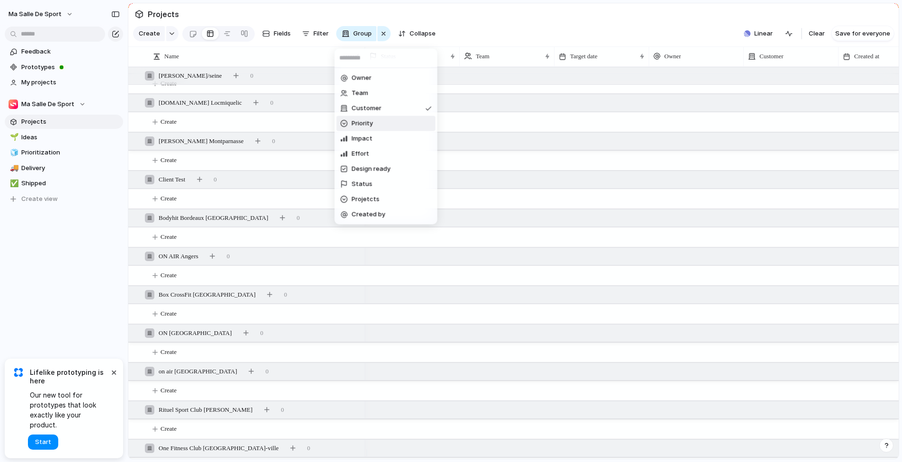
click at [360, 124] on span "Priority" at bounding box center [362, 123] width 21 height 9
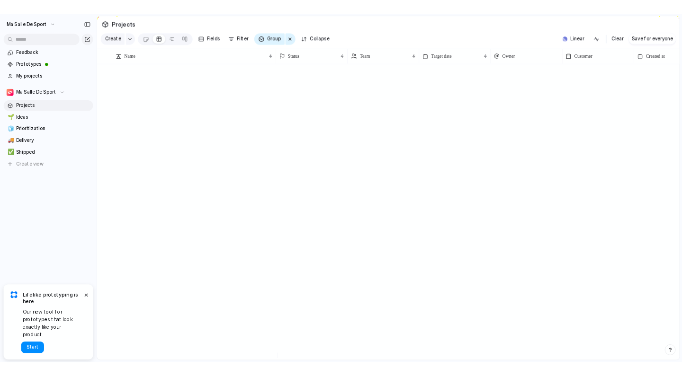
scroll to position [0, 0]
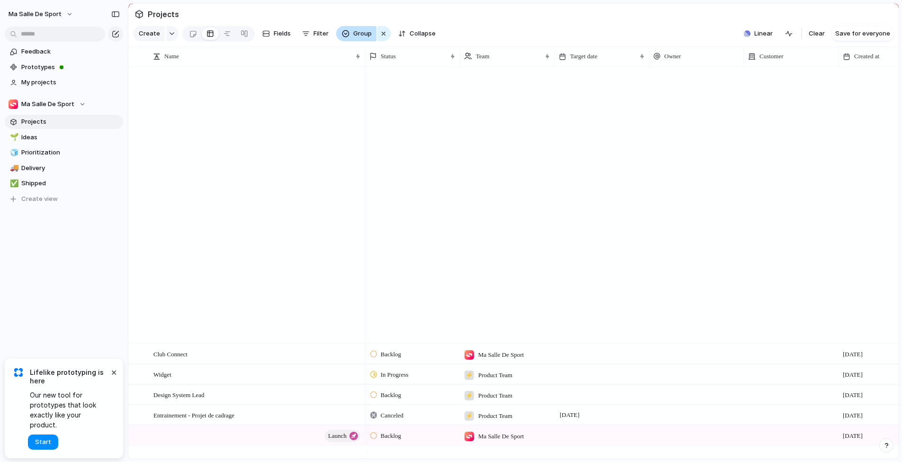
click at [345, 37] on div "button" at bounding box center [346, 34] width 8 height 8
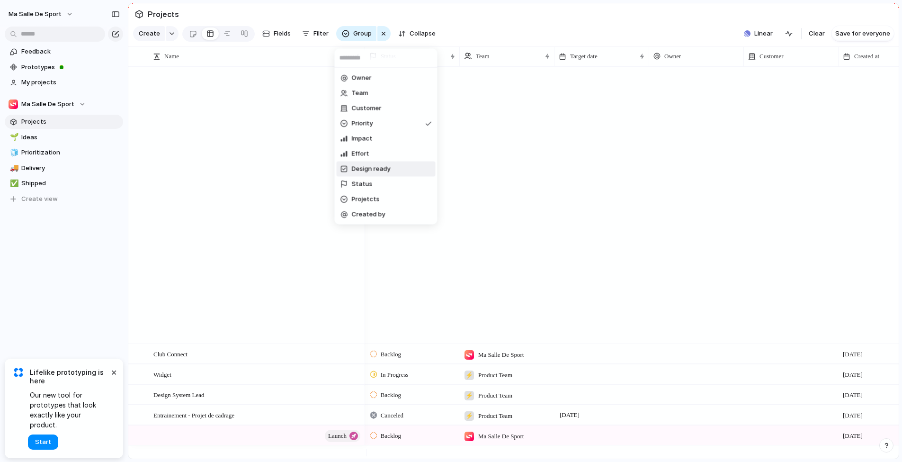
click at [260, 203] on div "Owner Team Customer Priority Impact Effort Design ready Status Projetcts Create…" at bounding box center [451, 231] width 902 height 462
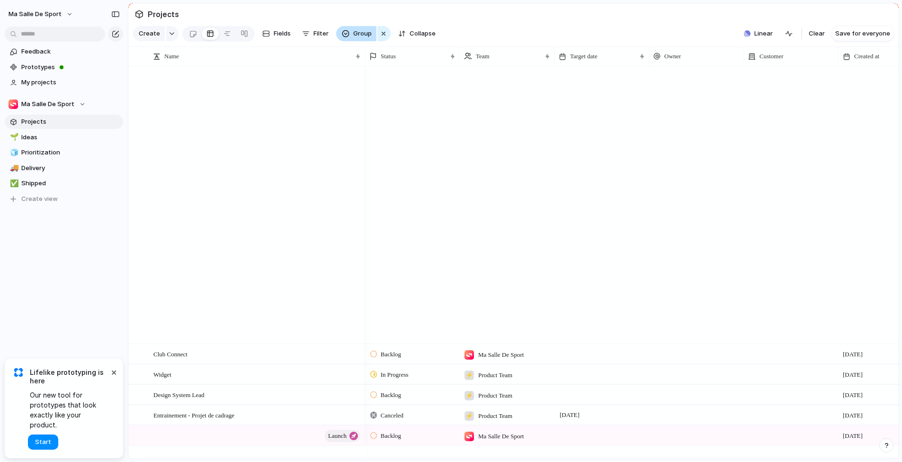
click at [357, 36] on span "Group" at bounding box center [362, 33] width 18 height 9
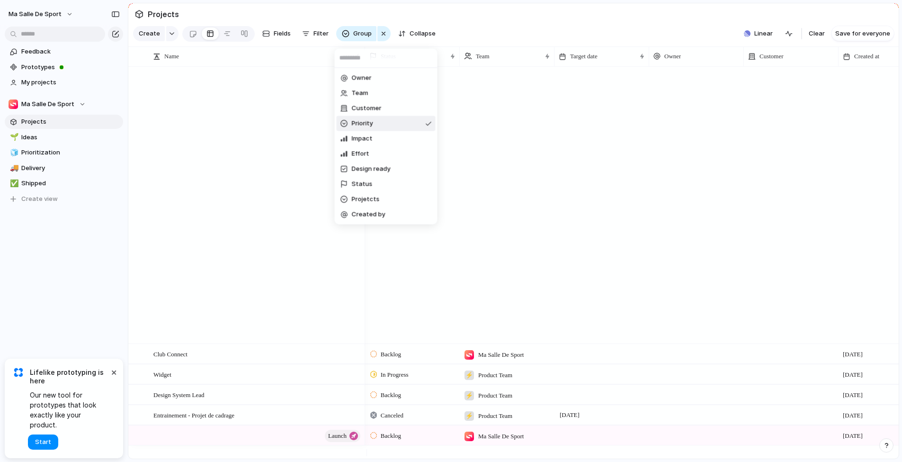
click at [182, 37] on div "Owner Team Customer Priority Impact Effort Design ready Status Projetcts Create…" at bounding box center [451, 231] width 902 height 462
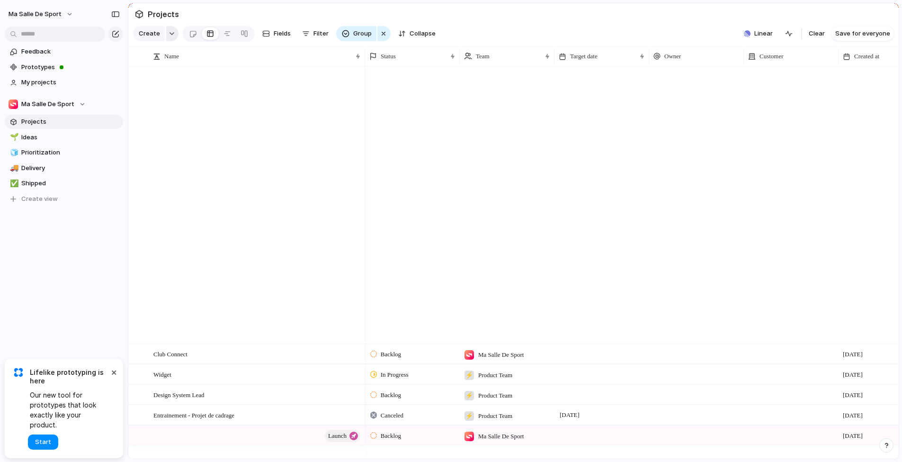
click at [173, 36] on div "button" at bounding box center [172, 34] width 7 height 4
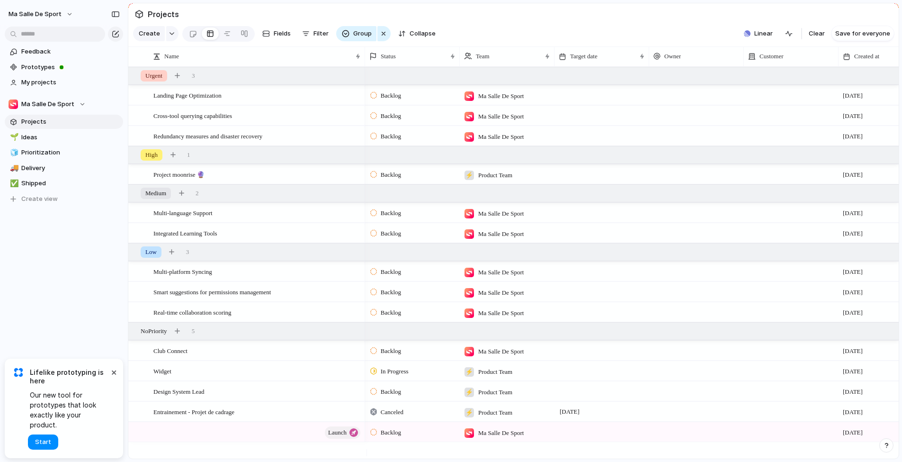
click at [250, 59] on div "Goal Program Initiative Launch Workstream Objective Key result Project Customize" at bounding box center [451, 231] width 902 height 462
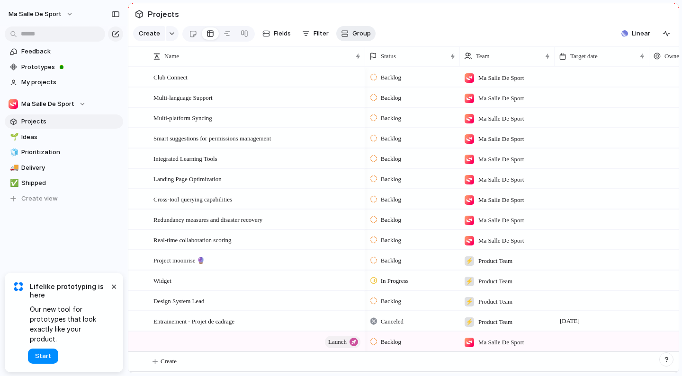
click at [342, 36] on div "button" at bounding box center [345, 34] width 8 height 8
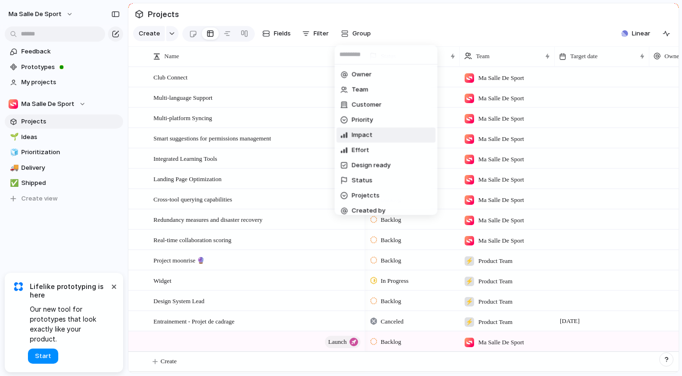
click at [351, 136] on div "Impact" at bounding box center [356, 135] width 32 height 9
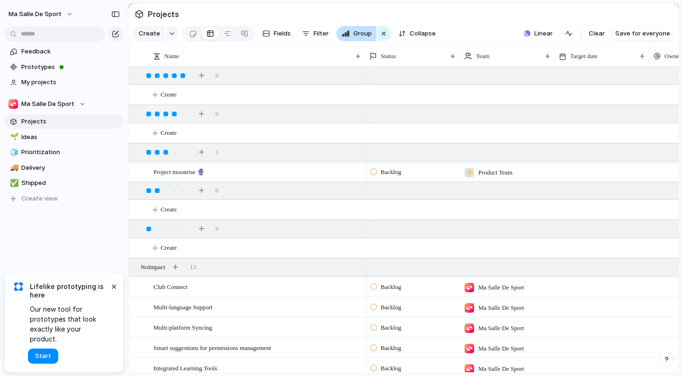
click at [355, 33] on span "Group" at bounding box center [362, 33] width 18 height 9
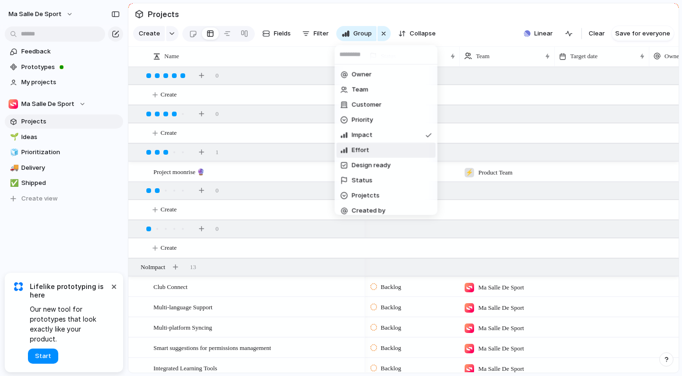
click at [354, 152] on span "Effort" at bounding box center [361, 150] width 18 height 9
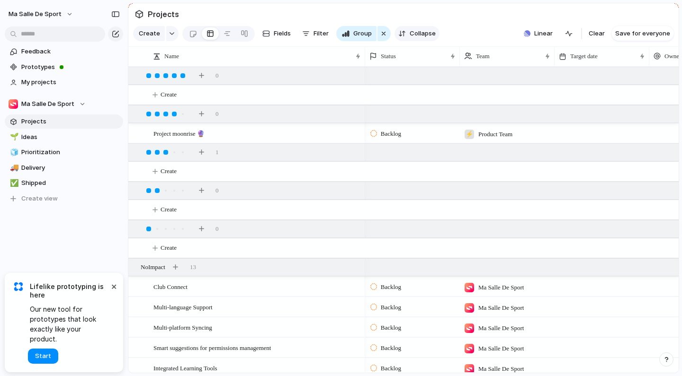
click at [398, 33] on div "button" at bounding box center [402, 34] width 8 height 8
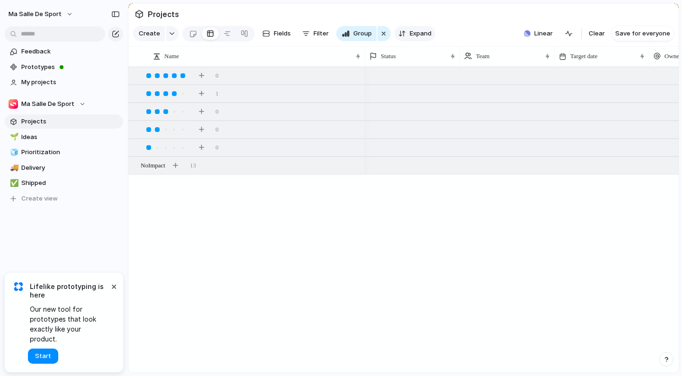
click at [404, 33] on div "button" at bounding box center [402, 34] width 8 height 8
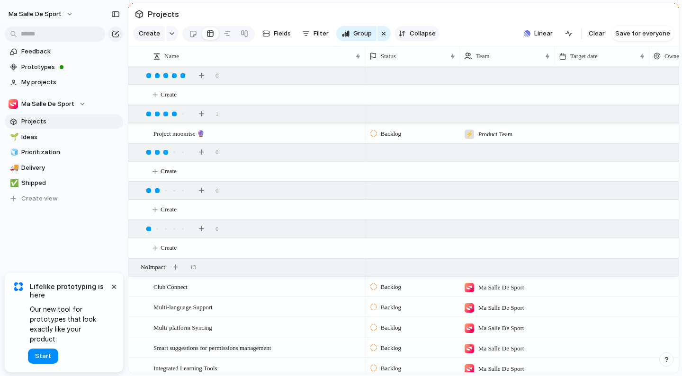
click at [404, 33] on div "button" at bounding box center [402, 34] width 8 height 8
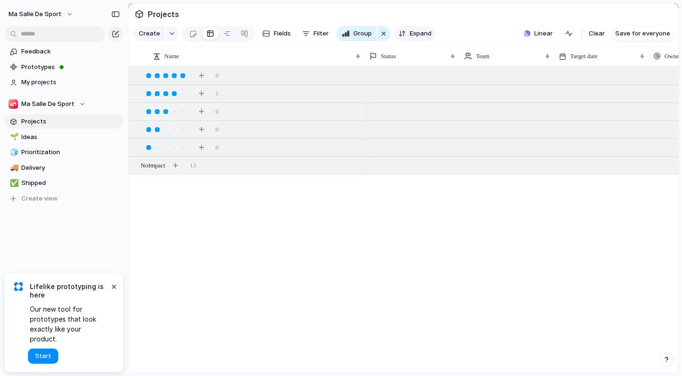
click at [404, 33] on div "button" at bounding box center [402, 34] width 8 height 8
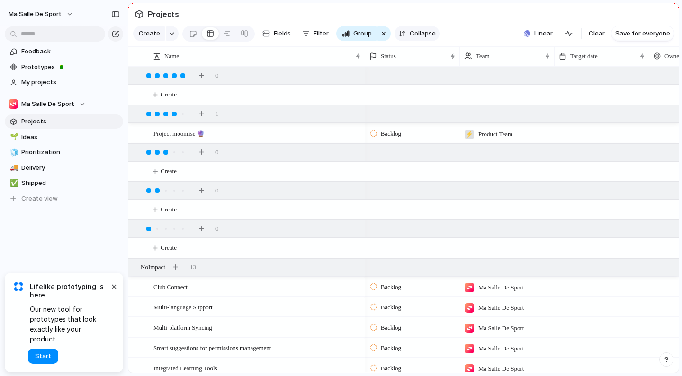
click at [404, 33] on div "button" at bounding box center [402, 34] width 8 height 8
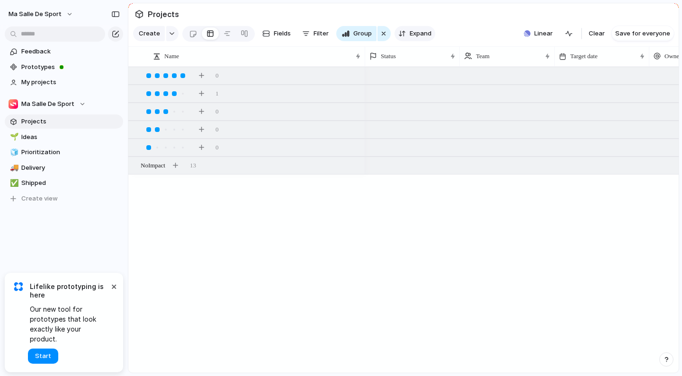
click at [404, 33] on div "button" at bounding box center [402, 34] width 8 height 8
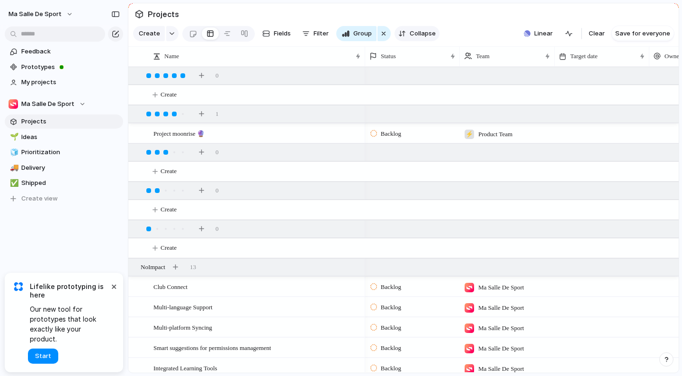
click at [404, 33] on div "button" at bounding box center [402, 34] width 8 height 8
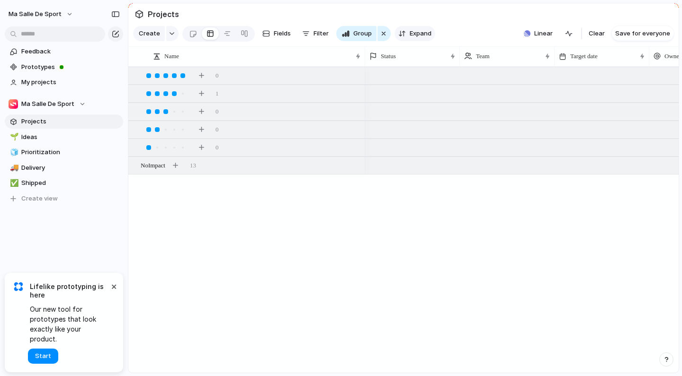
click at [404, 33] on div "button" at bounding box center [402, 34] width 8 height 8
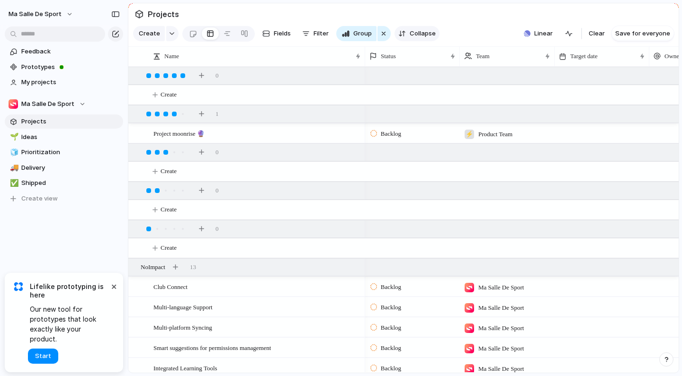
click at [404, 33] on div "button" at bounding box center [402, 34] width 8 height 8
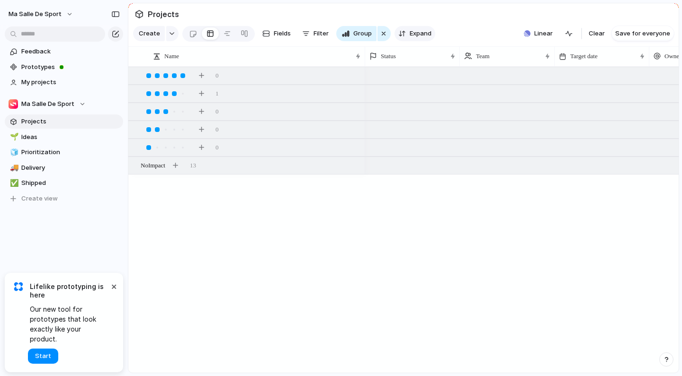
click at [404, 33] on div "button" at bounding box center [402, 34] width 8 height 8
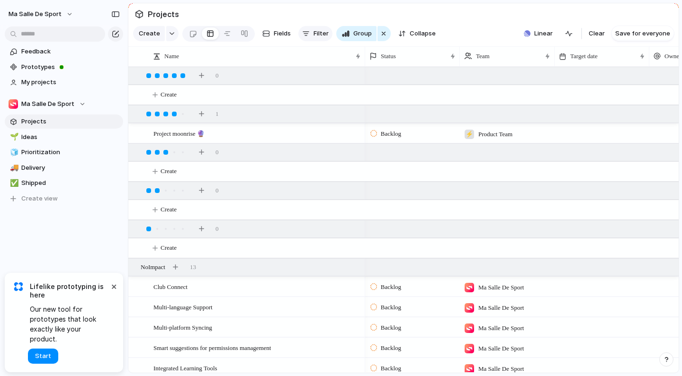
click at [311, 33] on button "Filter" at bounding box center [315, 33] width 34 height 15
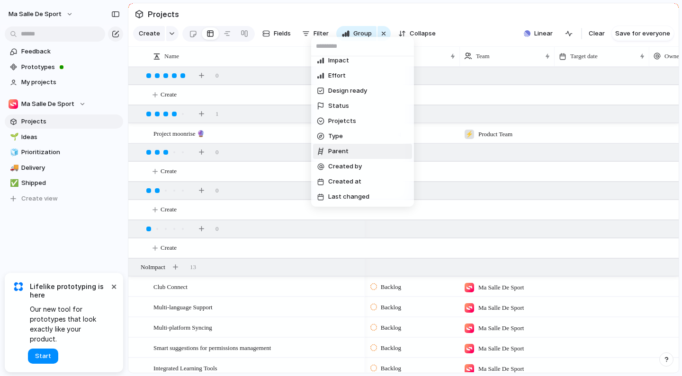
scroll to position [112, 0]
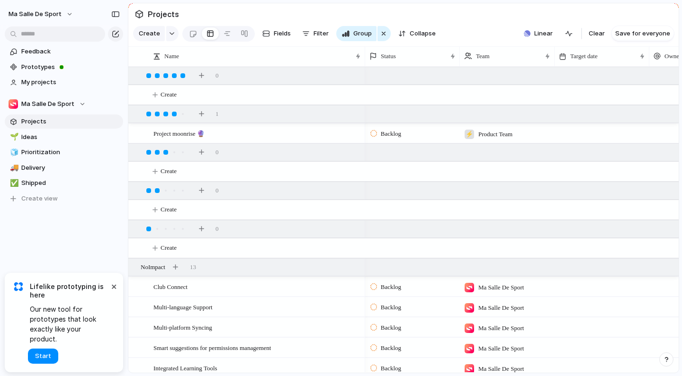
click at [259, 58] on div "Description Start date Target date Owner Team Customer Priority Impact Effort D…" at bounding box center [341, 188] width 682 height 376
click at [58, 139] on span "Ideas" at bounding box center [70, 137] width 98 height 9
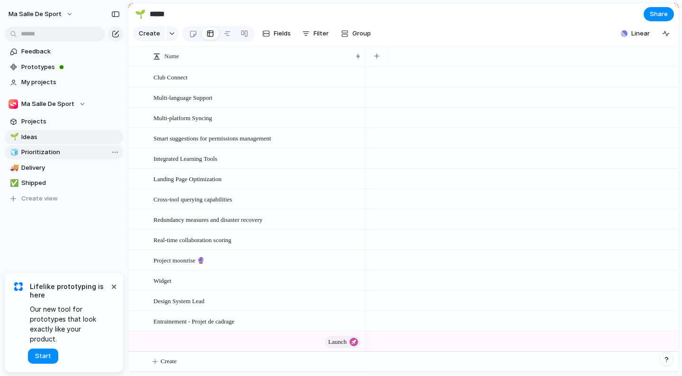
click at [52, 155] on span "Prioritization" at bounding box center [70, 152] width 98 height 9
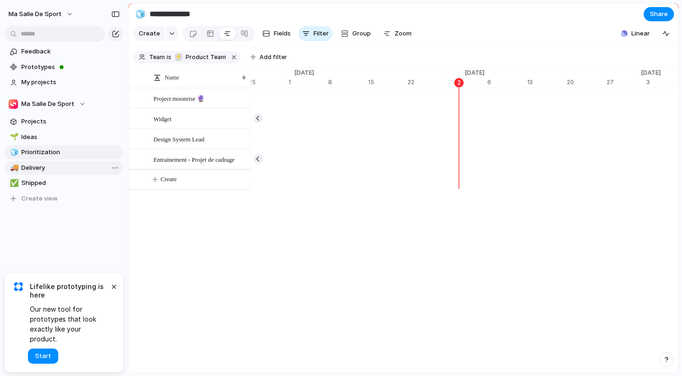
scroll to position [0, 6020]
click at [49, 174] on link "🚚 Delivery" at bounding box center [64, 168] width 118 height 14
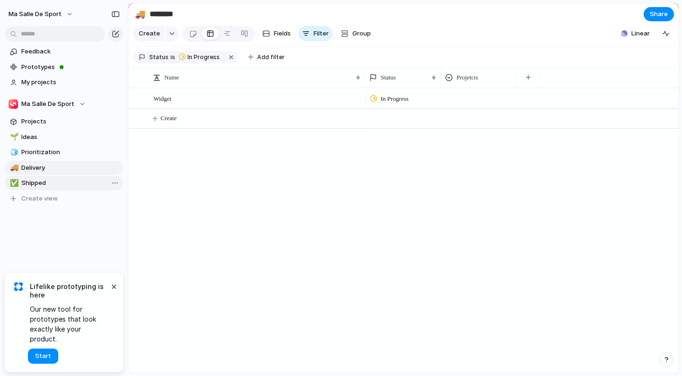
click at [48, 190] on link "✅ Shipped" at bounding box center [64, 183] width 118 height 14
type input "*******"
click at [49, 201] on span "Create view" at bounding box center [39, 198] width 36 height 9
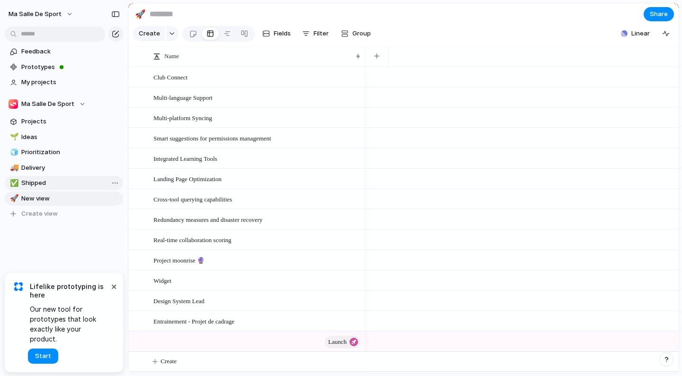
click at [48, 184] on span "Shipped" at bounding box center [70, 183] width 98 height 9
type input "*******"
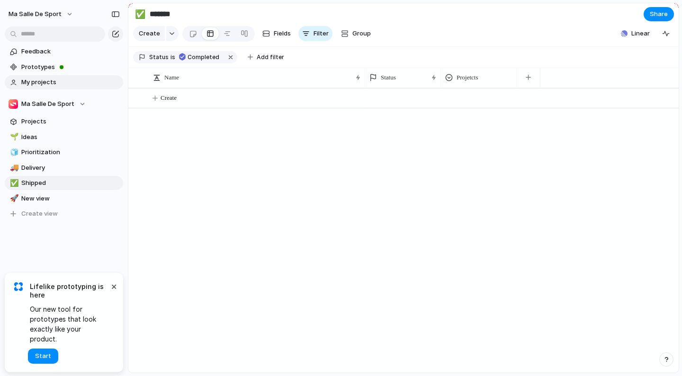
click at [47, 87] on link "My projects" at bounding box center [64, 82] width 118 height 14
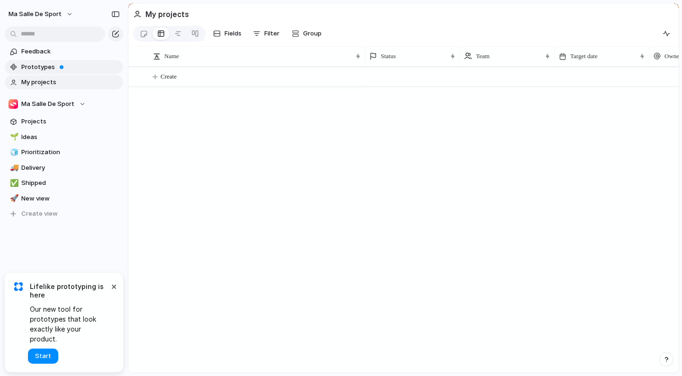
click at [45, 63] on span "Prototypes" at bounding box center [70, 67] width 98 height 9
click at [50, 54] on span "Feedback" at bounding box center [70, 51] width 98 height 9
